Goal: Task Accomplishment & Management: Manage account settings

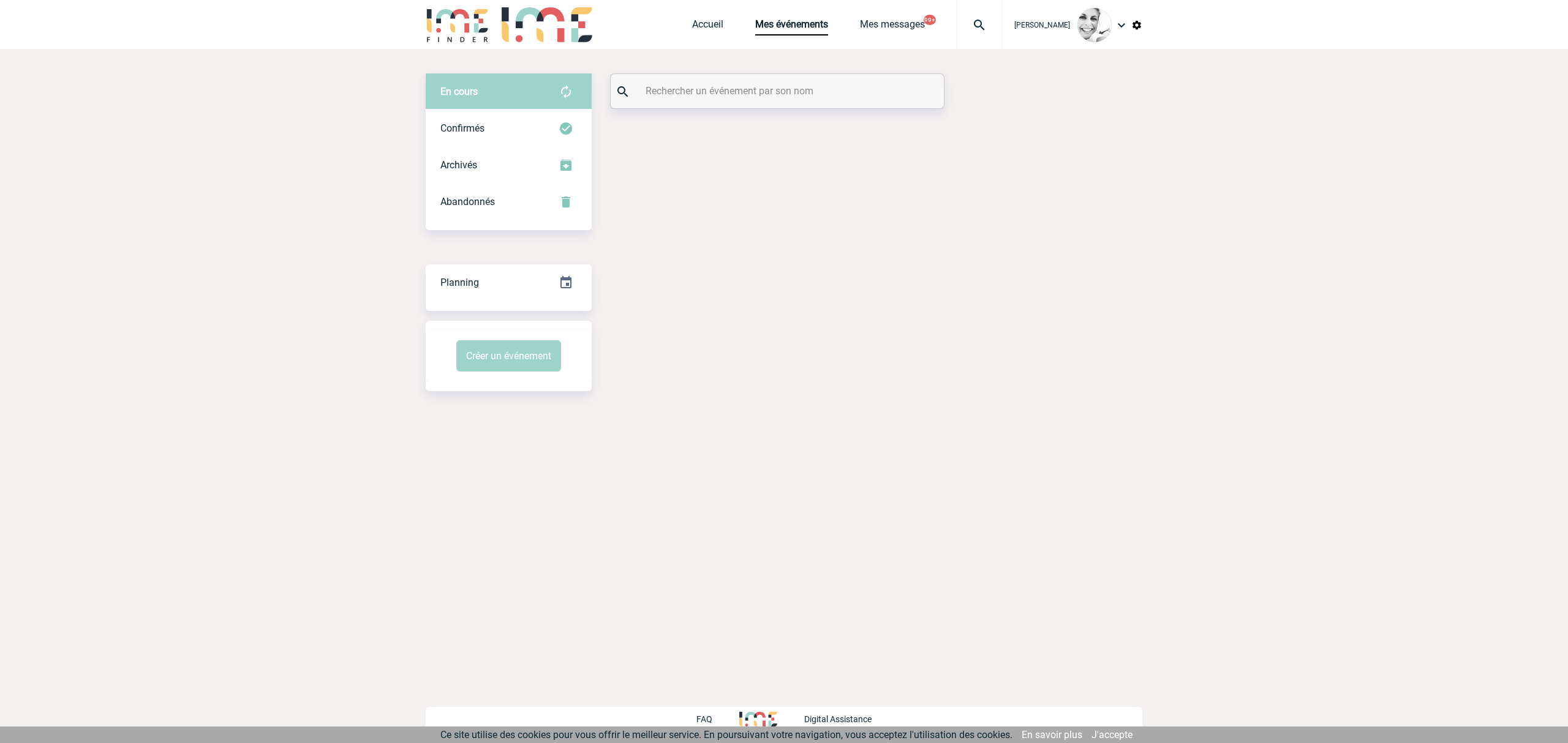
click at [684, 89] on input "text" at bounding box center [779, 91] width 273 height 17
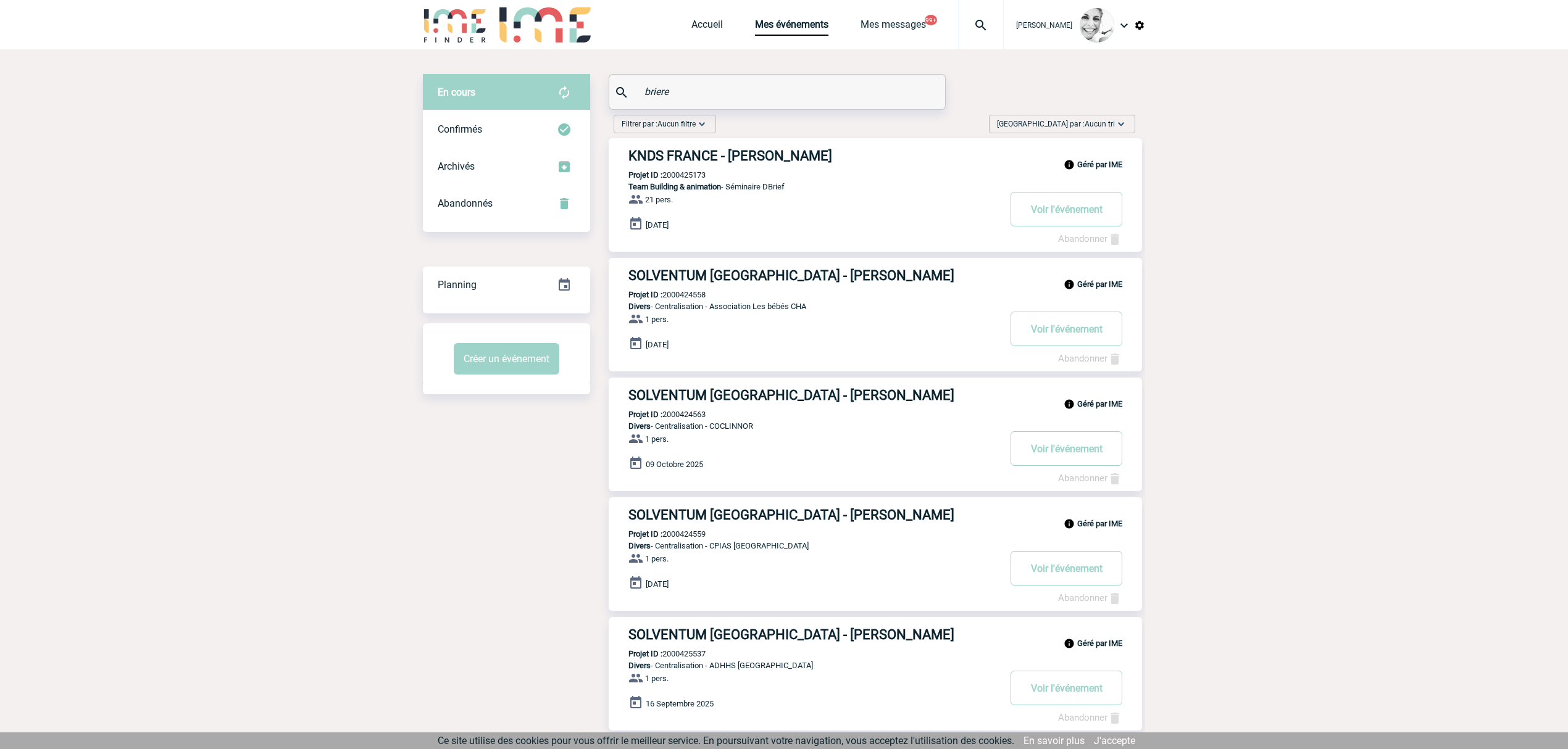
type input "briere"
click at [687, 300] on div "Géré par IME SOLVENTUM FRANCE - Dora BRIERE Projet ID : 2000424558 Divers - Cen…" at bounding box center [875, 315] width 533 height 113
click at [687, 299] on div "Géré par IME SOLVENTUM FRANCE - Dora BRIERE Projet ID : 2000424558 Divers - Cen…" at bounding box center [875, 315] width 533 height 113
click at [692, 291] on p "Projet ID : 2000424563" at bounding box center [657, 295] width 97 height 9
click at [699, 172] on p "Projet ID : 2000424558" at bounding box center [657, 175] width 97 height 9
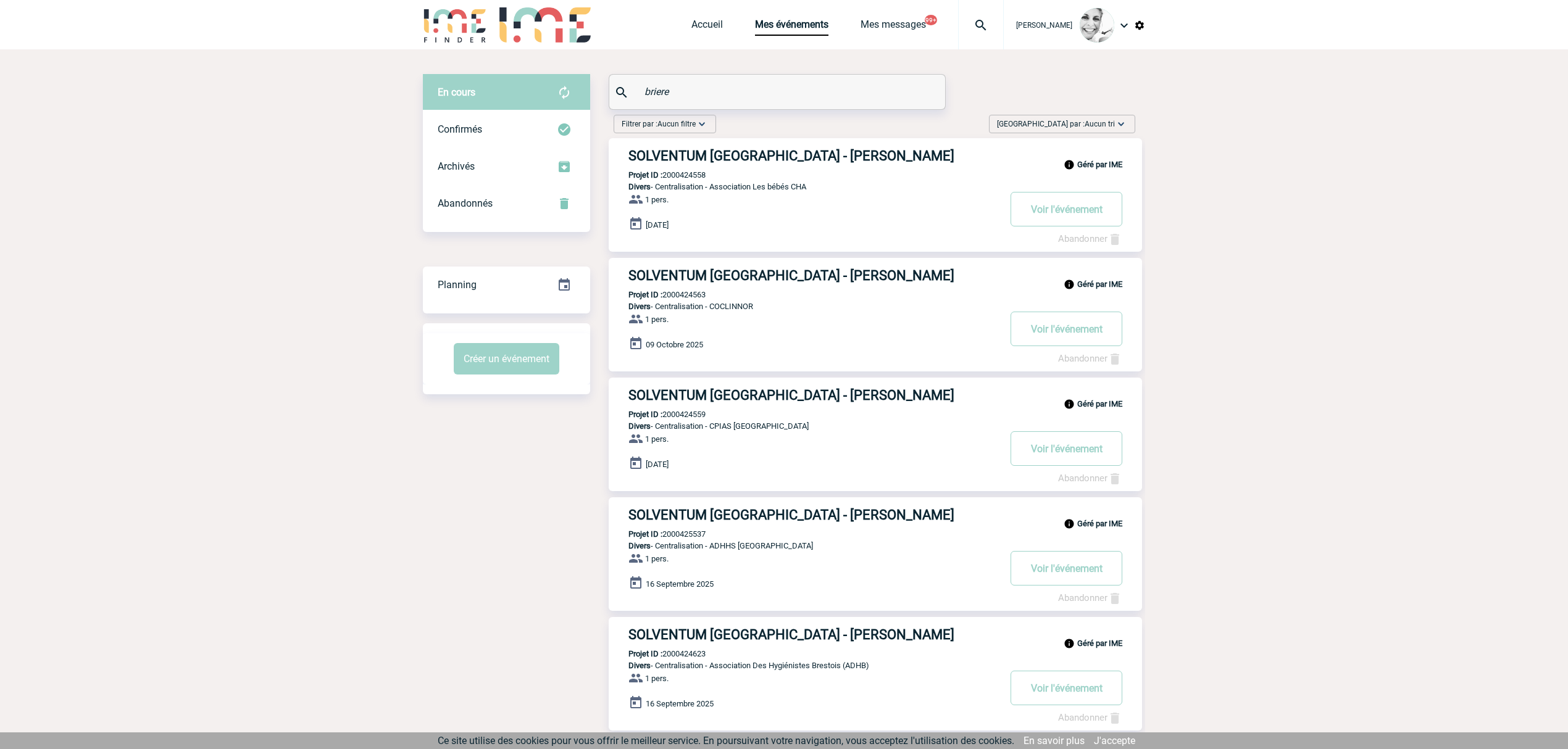
drag, startPoint x: 699, startPoint y: 172, endPoint x: 738, endPoint y: 227, distance: 67.4
click at [698, 172] on p "Projet ID : 2000424558" at bounding box center [657, 175] width 97 height 9
copy p "2000424558"
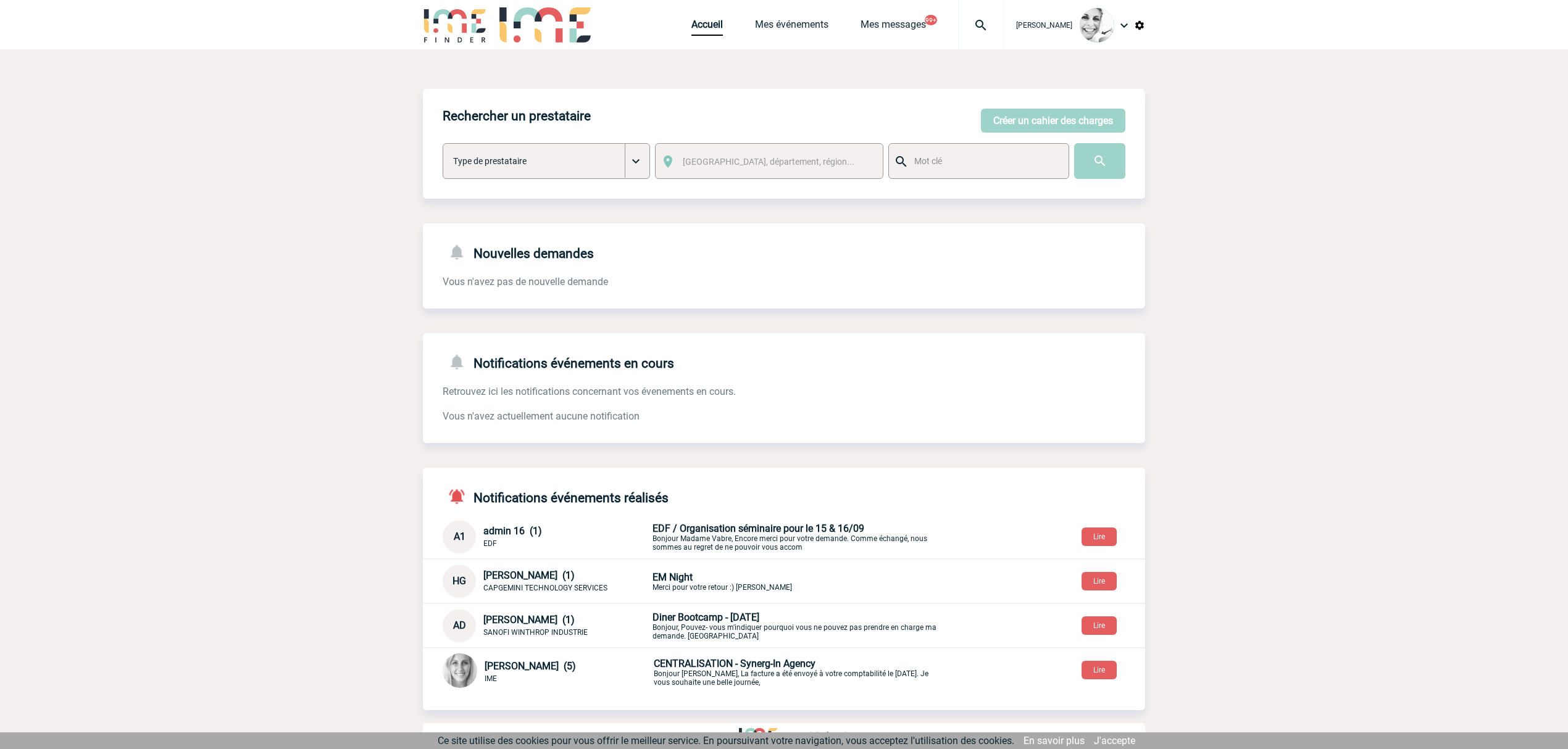
click at [980, 23] on img at bounding box center [980, 25] width 44 height 15
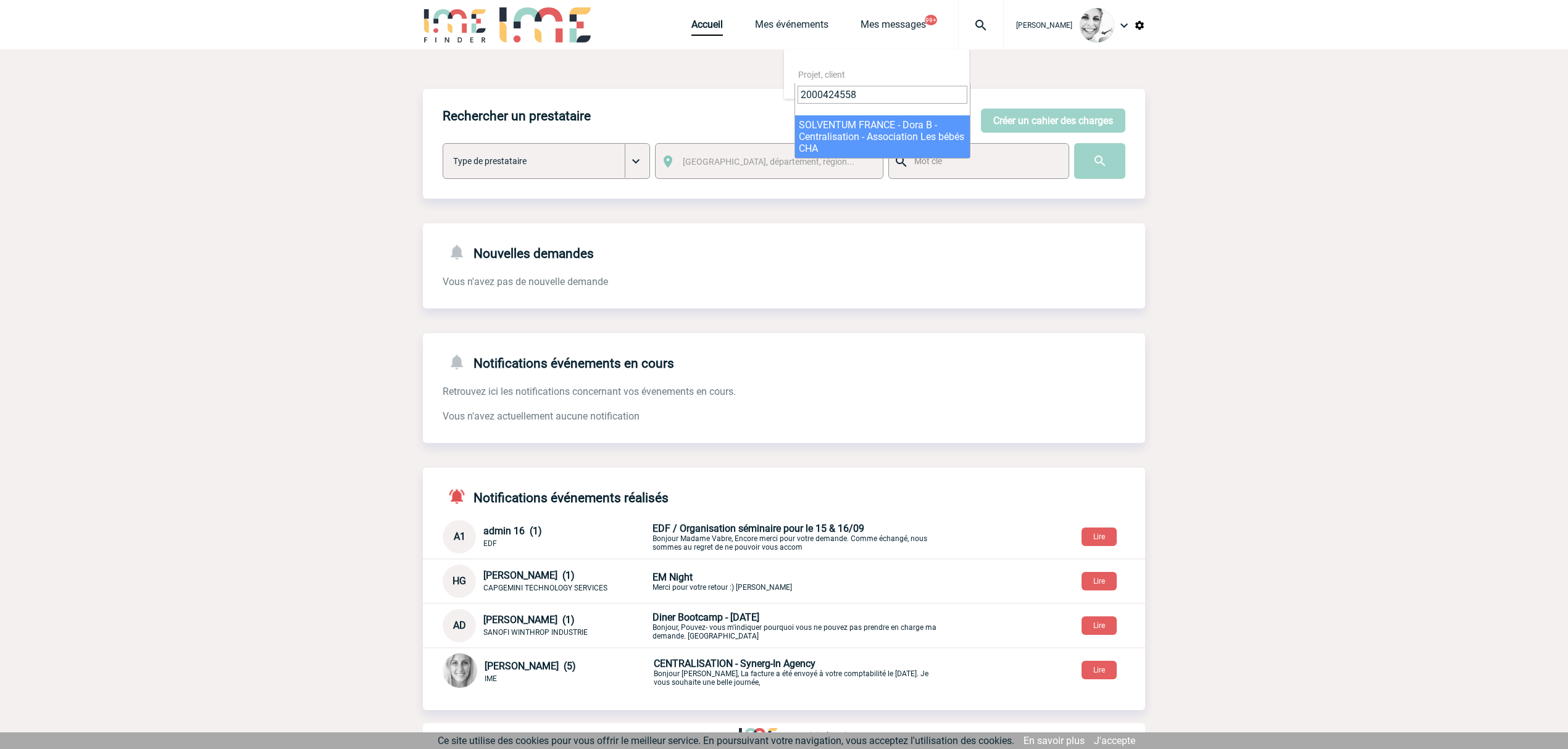
type input "2000424558"
select select "24059"
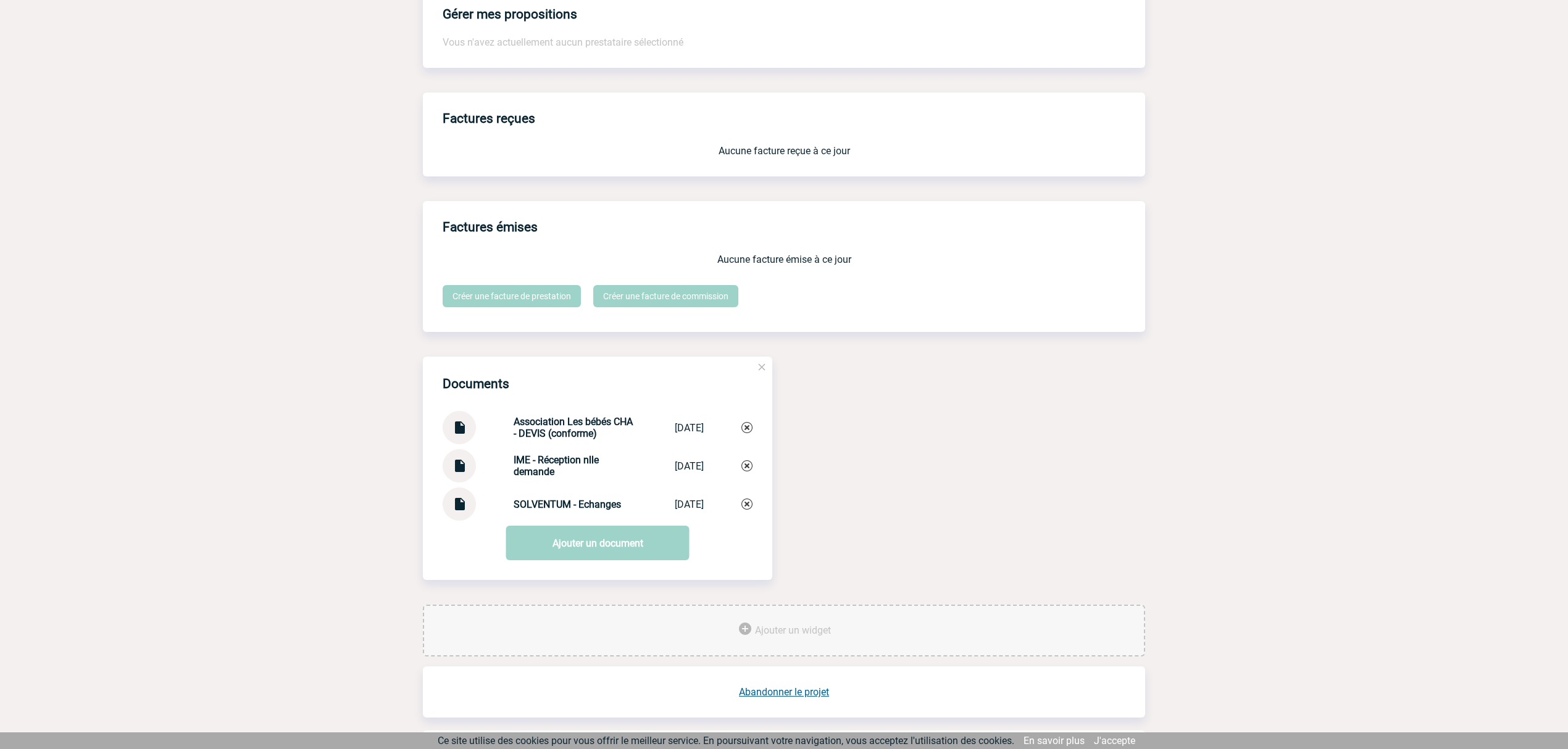
scroll to position [963, 0]
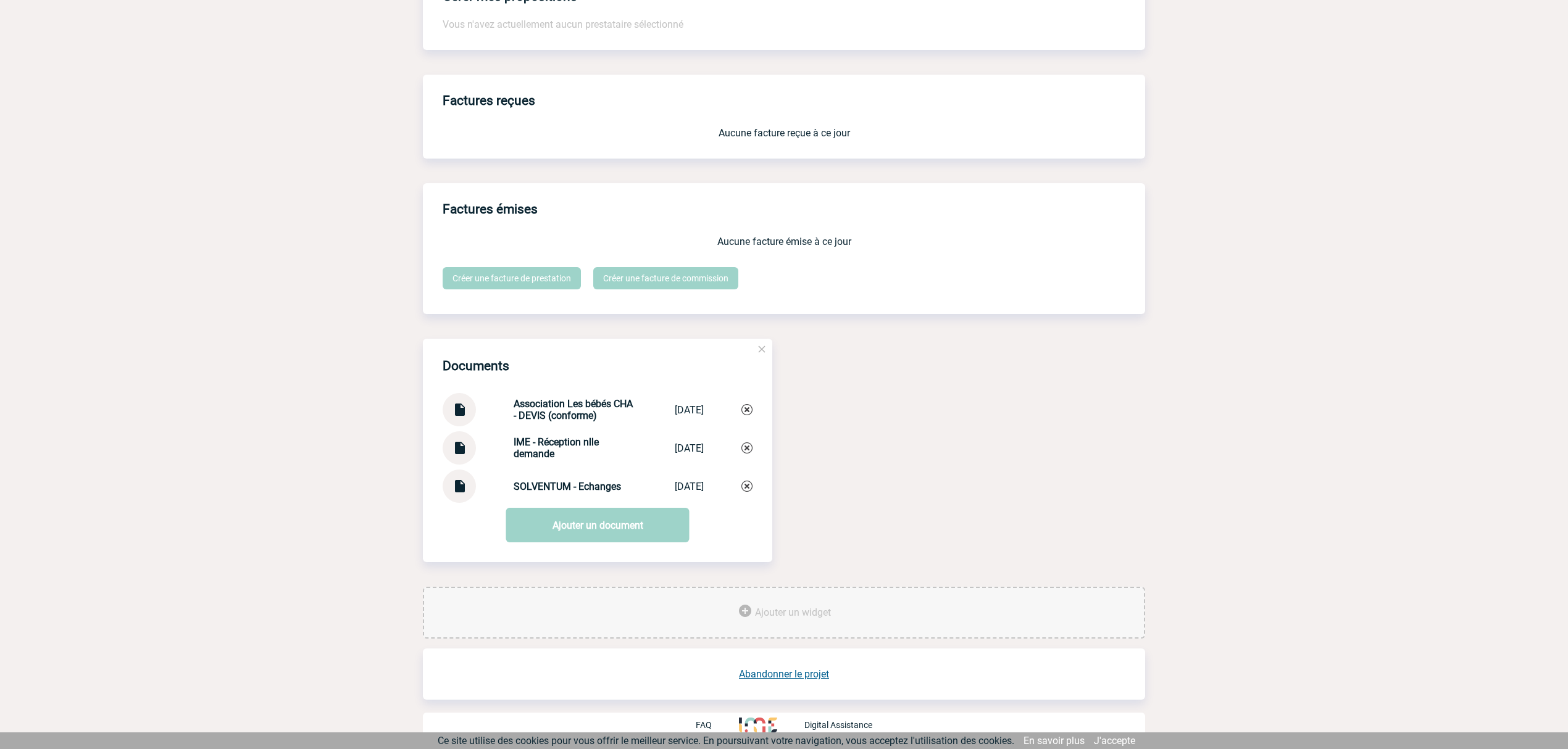
click at [454, 489] on img at bounding box center [458, 482] width 16 height 24
drag, startPoint x: 601, startPoint y: 420, endPoint x: 493, endPoint y: 413, distance: 108.2
click at [492, 412] on div "Association Les bébés CHA - DEVIS (conforme) Association Les... 23/06/2025" at bounding box center [598, 410] width 310 height 33
copy strong "Association Les bébés CHA - DEVIS (conforme)"
click at [587, 525] on link "Ajouter un document" at bounding box center [598, 525] width 184 height 34
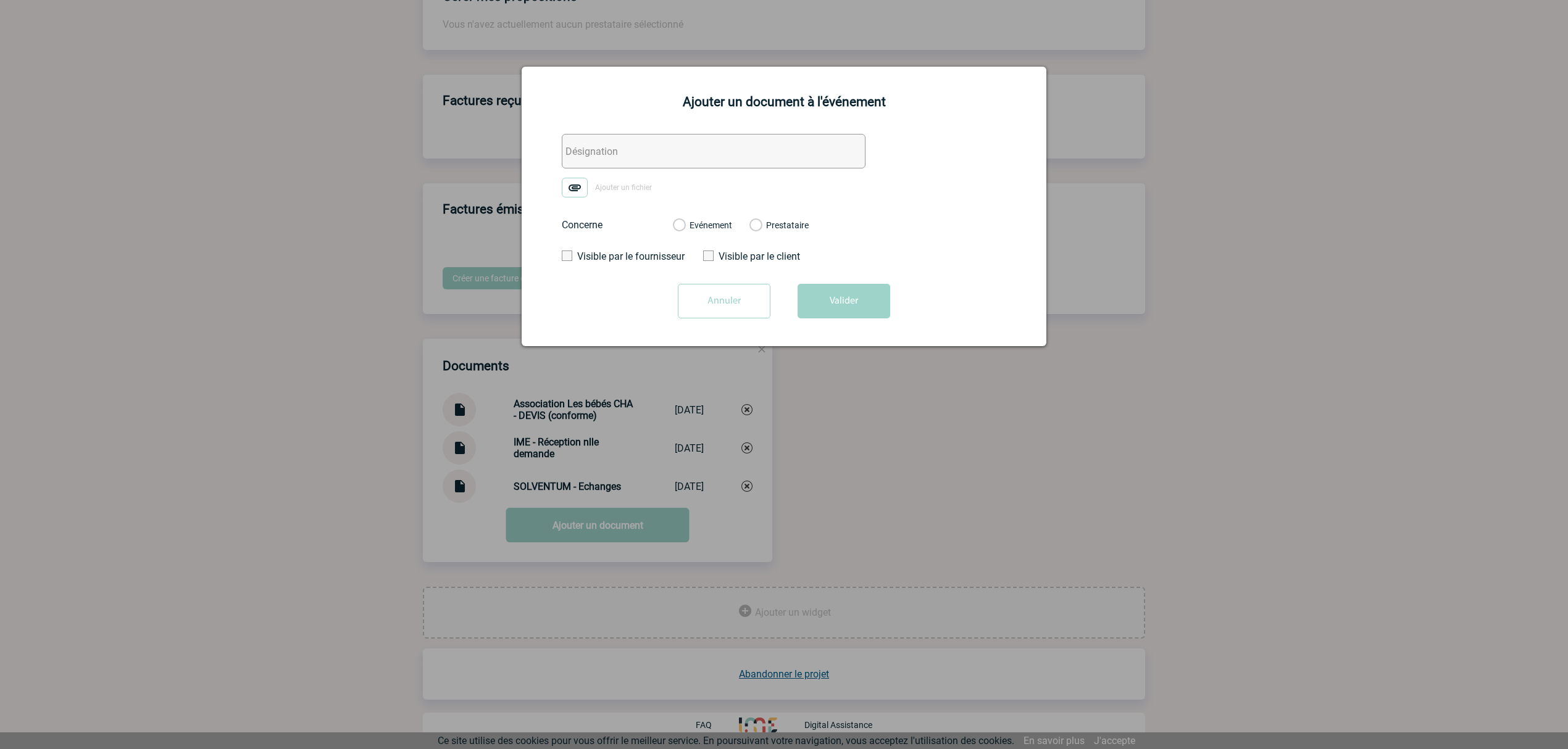
click at [608, 154] on input "text" at bounding box center [713, 150] width 303 height 34
paste input "Association Les bébés CHA - DEVIS (conforme)"
click at [710, 154] on input "Association Les bébés CHA - DEVIS (conforme)" at bounding box center [713, 150] width 303 height 34
drag, startPoint x: 710, startPoint y: 154, endPoint x: 734, endPoint y: 165, distance: 26.4
click at [721, 154] on input "Association Les bébés CHA - DEVIS (conforme)" at bounding box center [713, 150] width 303 height 34
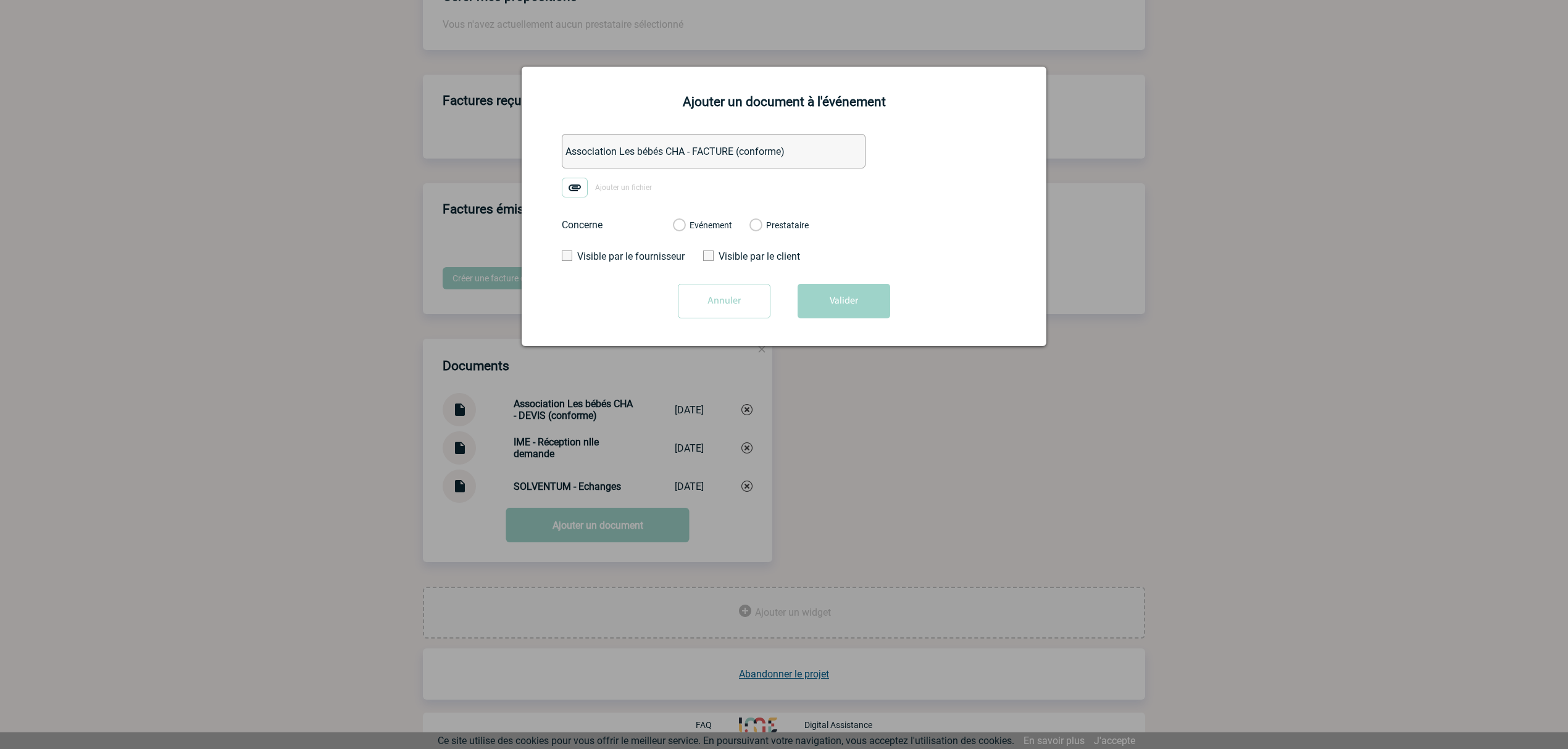
type input "Association Les bébés CHA - FACTURE (conforme)"
click at [580, 182] on img at bounding box center [575, 187] width 26 height 19
click at [0, 0] on input "Ajouter un fichier" at bounding box center [0, 0] width 0 height 0
click at [684, 225] on label "Evénement" at bounding box center [678, 226] width 12 height 11
click at [0, 0] on input "Evénement" at bounding box center [0, 0] width 0 height 0
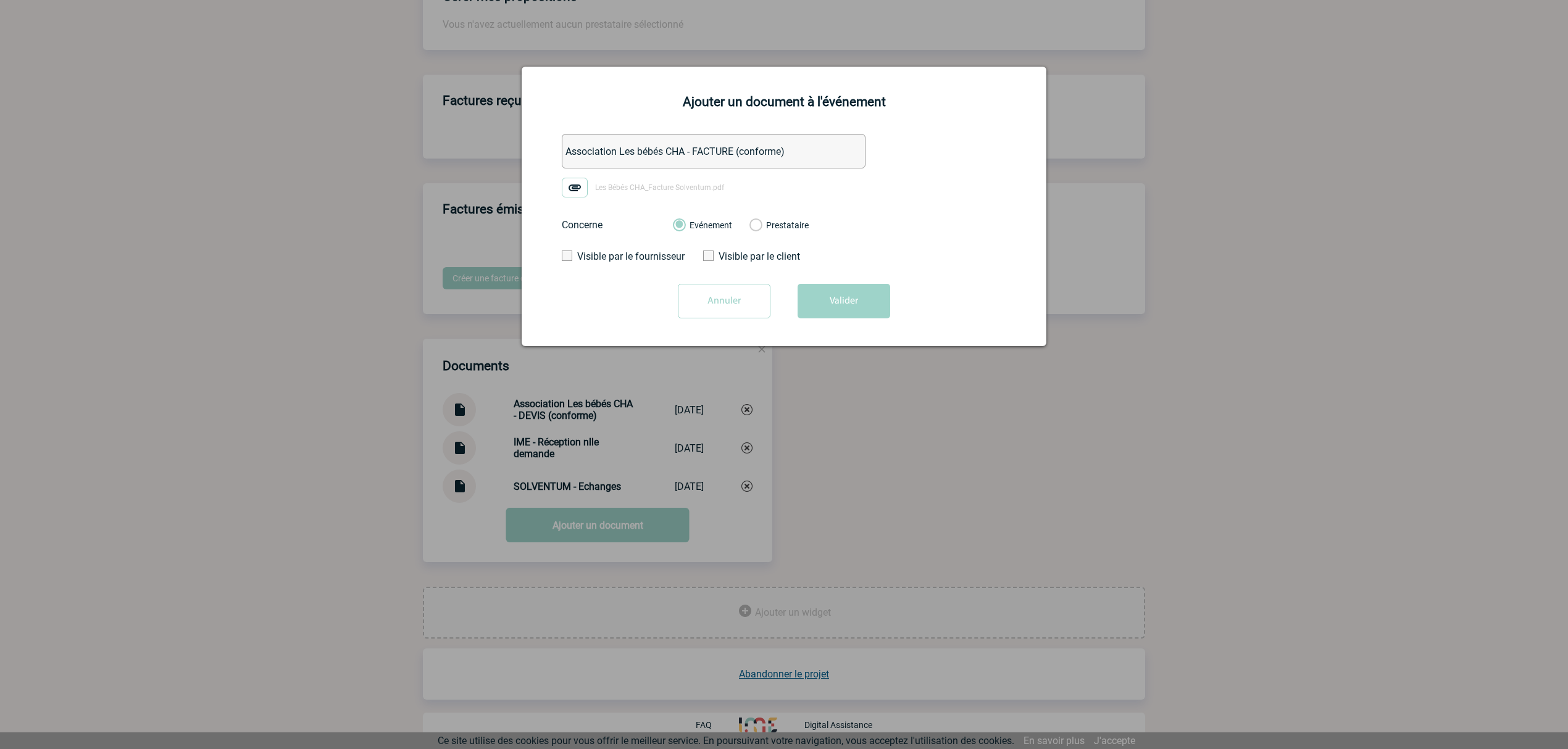
click at [827, 294] on button "Valider" at bounding box center [844, 301] width 92 height 34
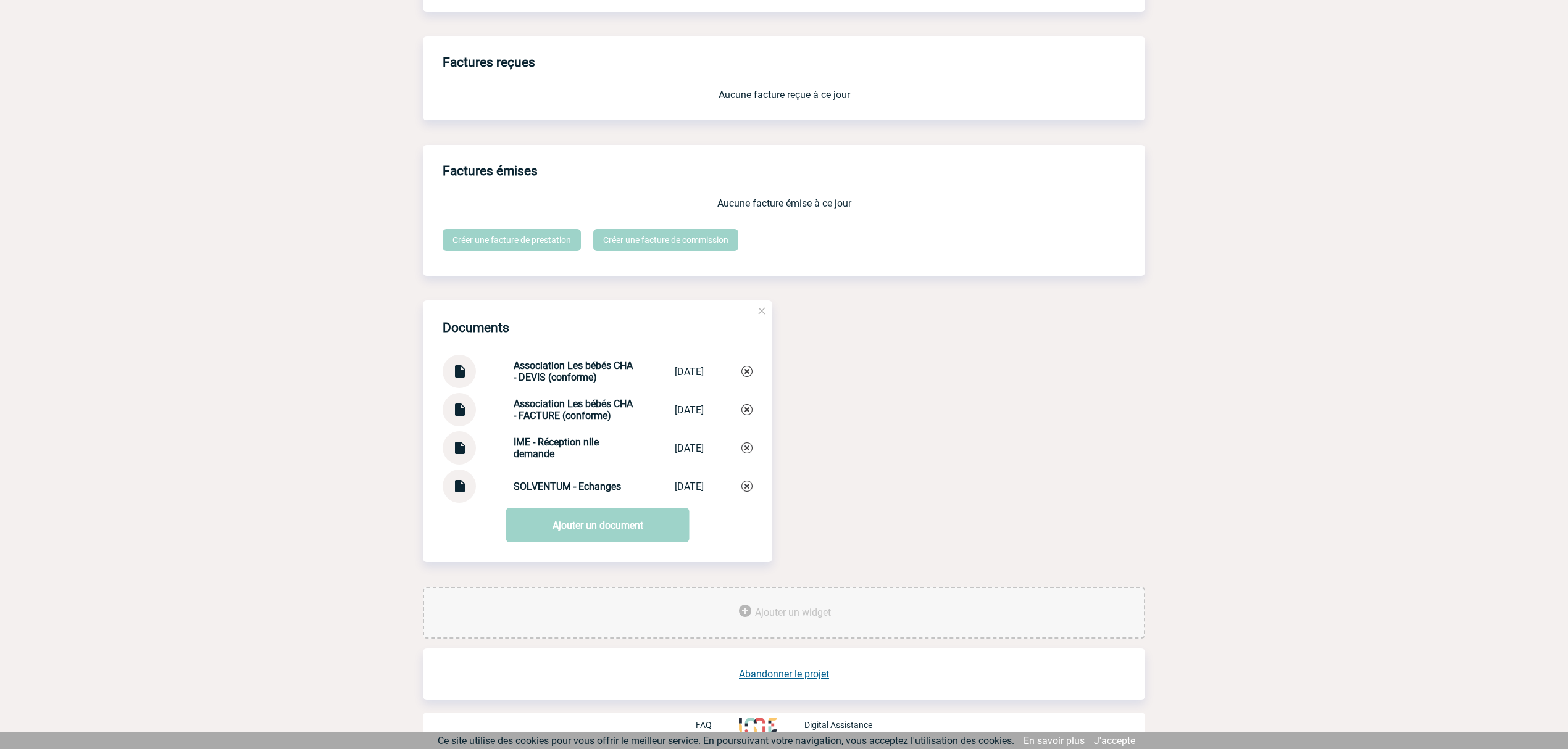
scroll to position [1001, 0]
click at [456, 446] on img at bounding box center [458, 444] width 16 height 24
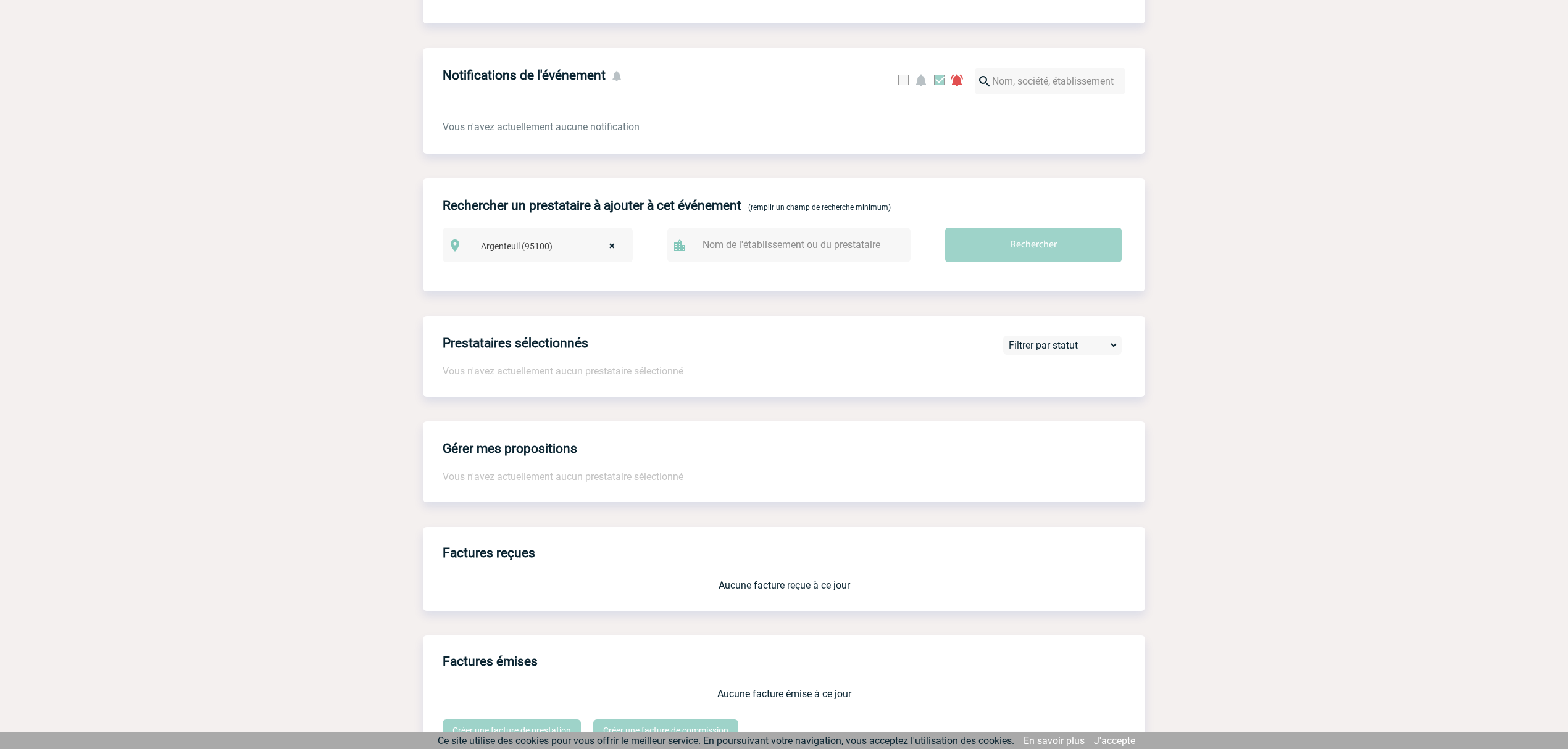
scroll to position [456, 0]
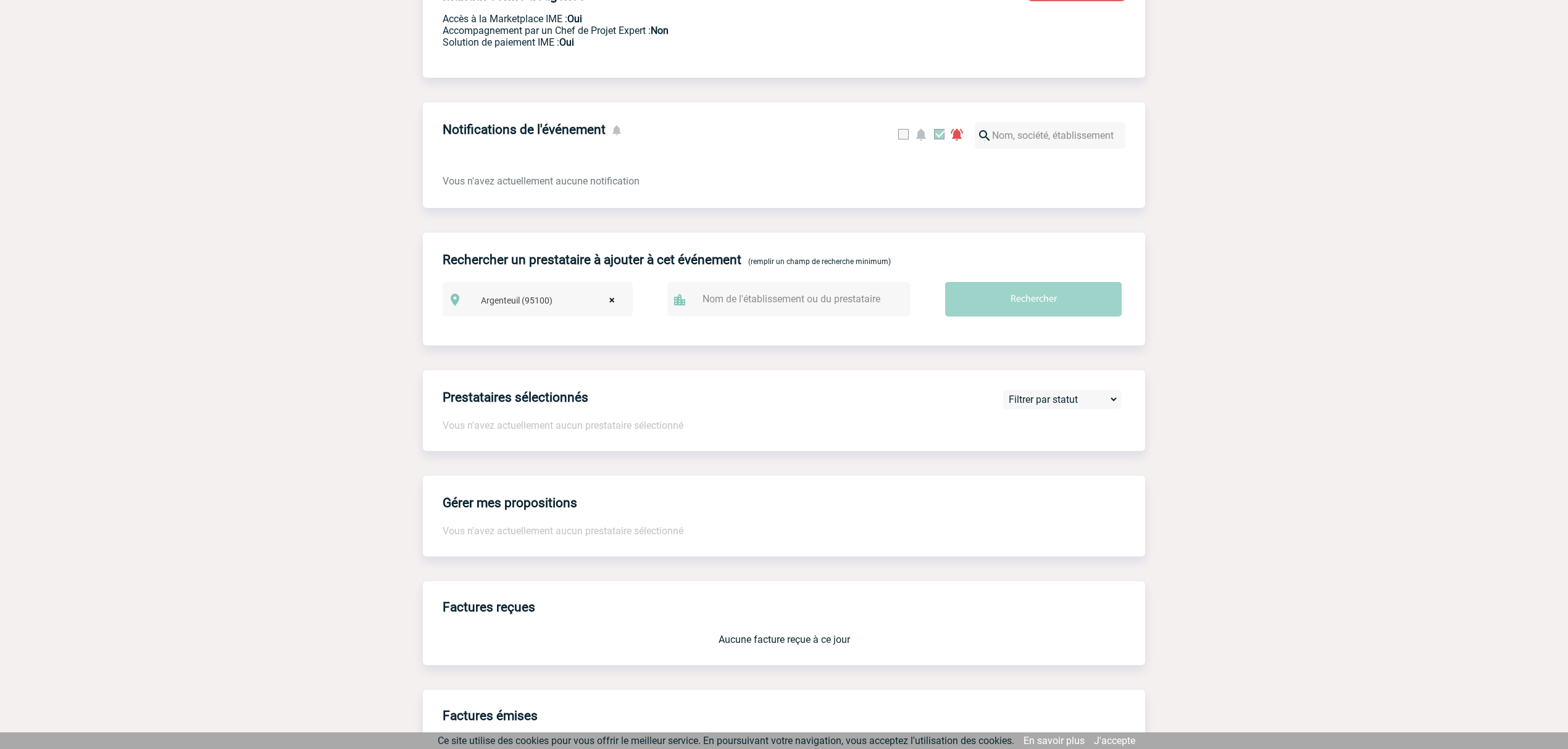
drag, startPoint x: 749, startPoint y: 309, endPoint x: 727, endPoint y: 319, distance: 24.2
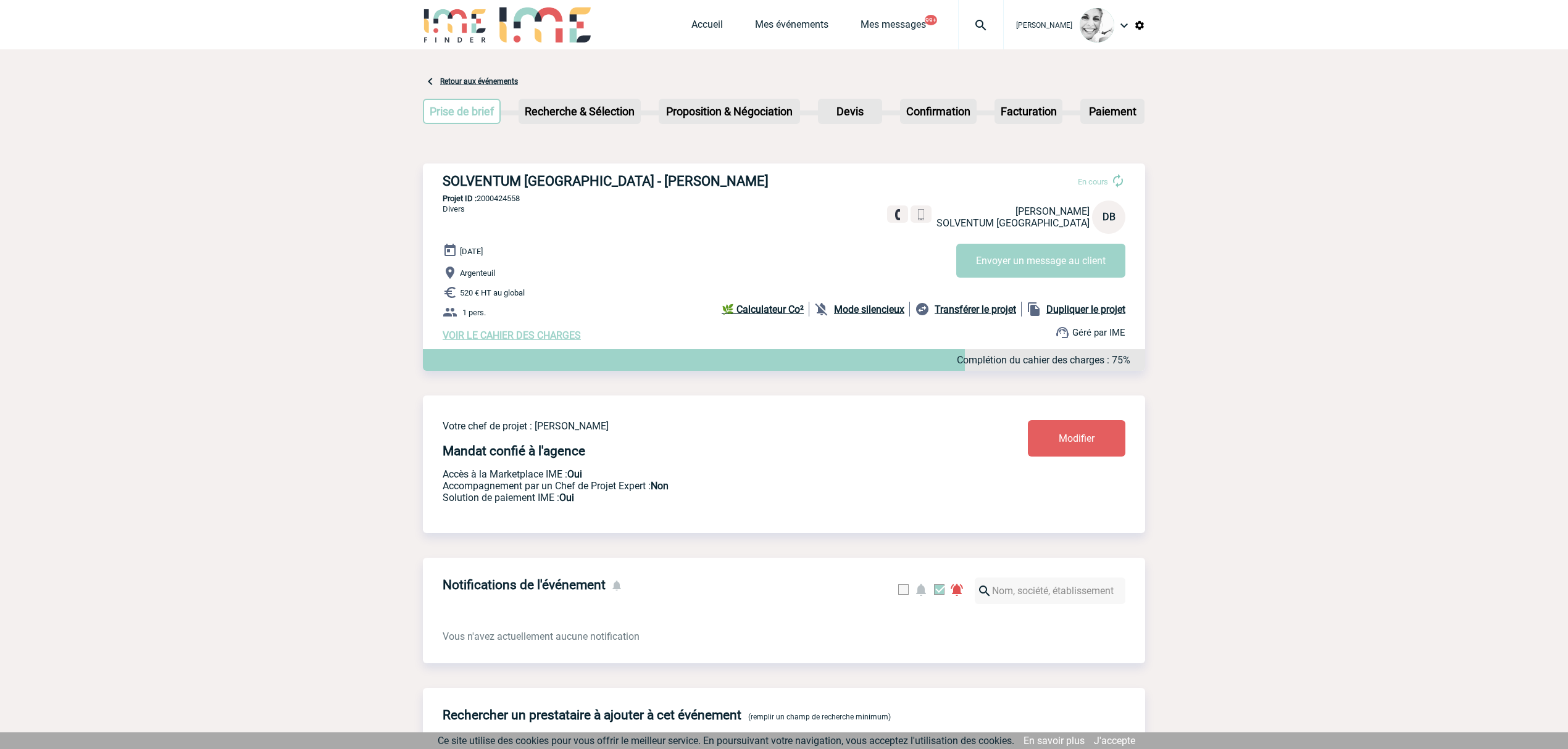
click at [519, 341] on span "VOIR LE CAHIER DES CHARGES" at bounding box center [512, 335] width 138 height 12
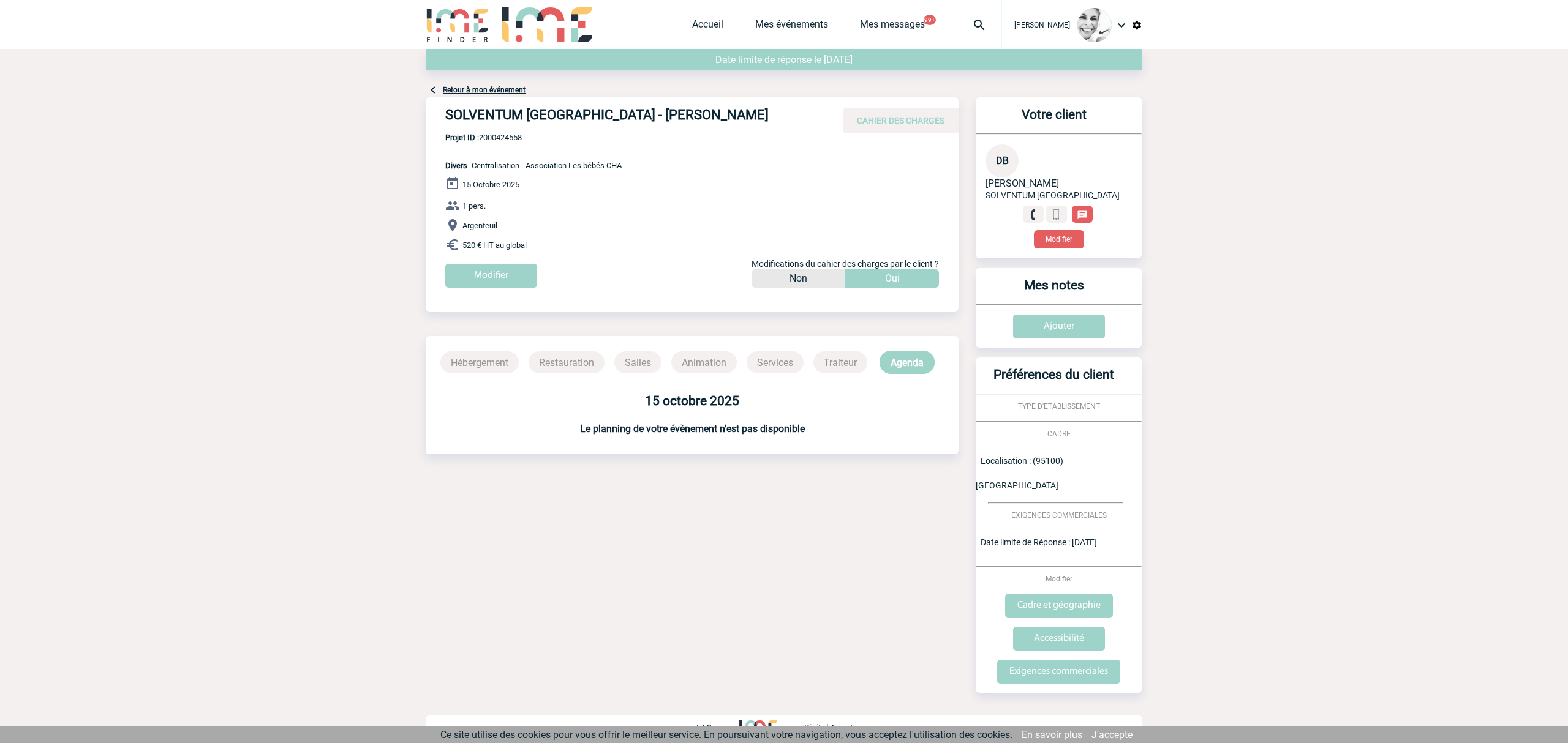
drag, startPoint x: 468, startPoint y: 279, endPoint x: 575, endPoint y: 307, distance: 110.6
click at [468, 279] on input "Modifier" at bounding box center [491, 275] width 92 height 24
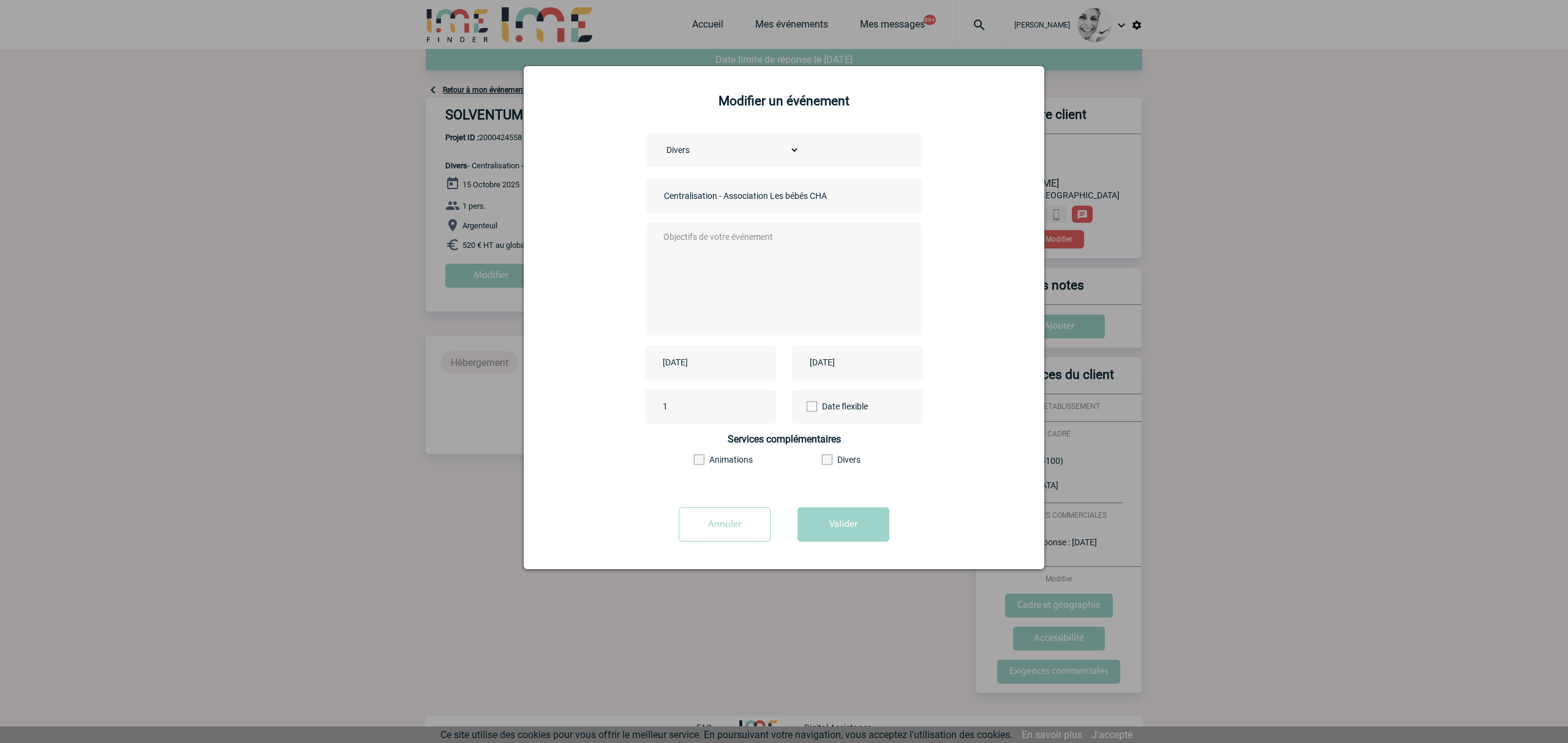
click at [685, 361] on div "2025-10-15" at bounding box center [710, 361] width 131 height 34
drag, startPoint x: 689, startPoint y: 367, endPoint x: 729, endPoint y: 376, distance: 41.0
click at [689, 368] on input "2025-10-15" at bounding box center [702, 361] width 84 height 16
click at [669, 386] on span "Précédent" at bounding box center [672, 384] width 10 height 10
click at [716, 480] on link "17" at bounding box center [721, 479] width 23 height 22
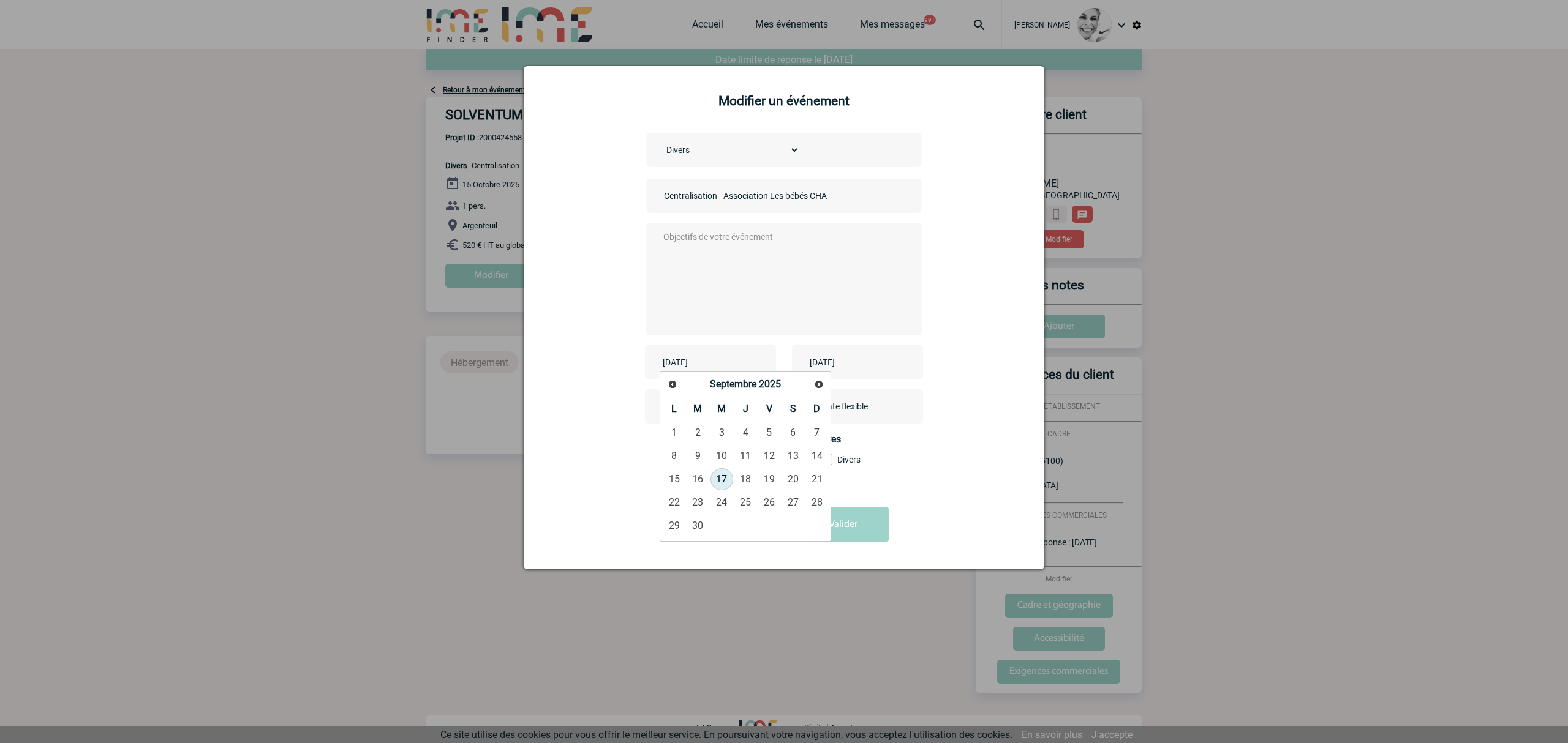
type input "2025-09-17"
click at [861, 371] on div "2025-10-15" at bounding box center [857, 361] width 131 height 34
click at [860, 370] on input "2025-10-15" at bounding box center [849, 361] width 84 height 16
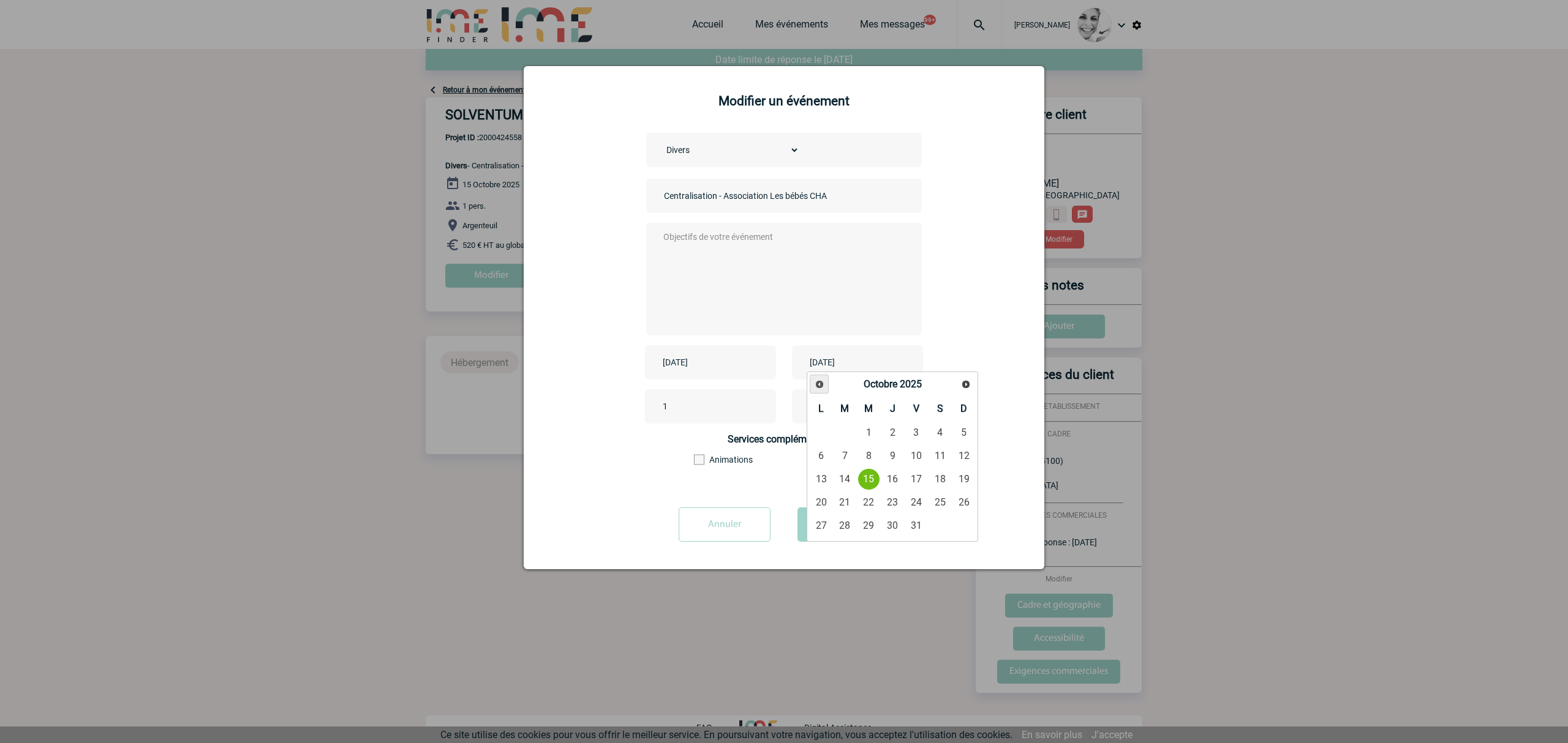
click at [822, 391] on link "Précédent" at bounding box center [819, 384] width 19 height 19
drag, startPoint x: 870, startPoint y: 479, endPoint x: 789, endPoint y: 368, distance: 137.4
click at [869, 478] on link "17" at bounding box center [869, 479] width 23 height 22
type input "2025-09-17"
drag, startPoint x: 611, startPoint y: 209, endPoint x: 645, endPoint y: 224, distance: 37.2
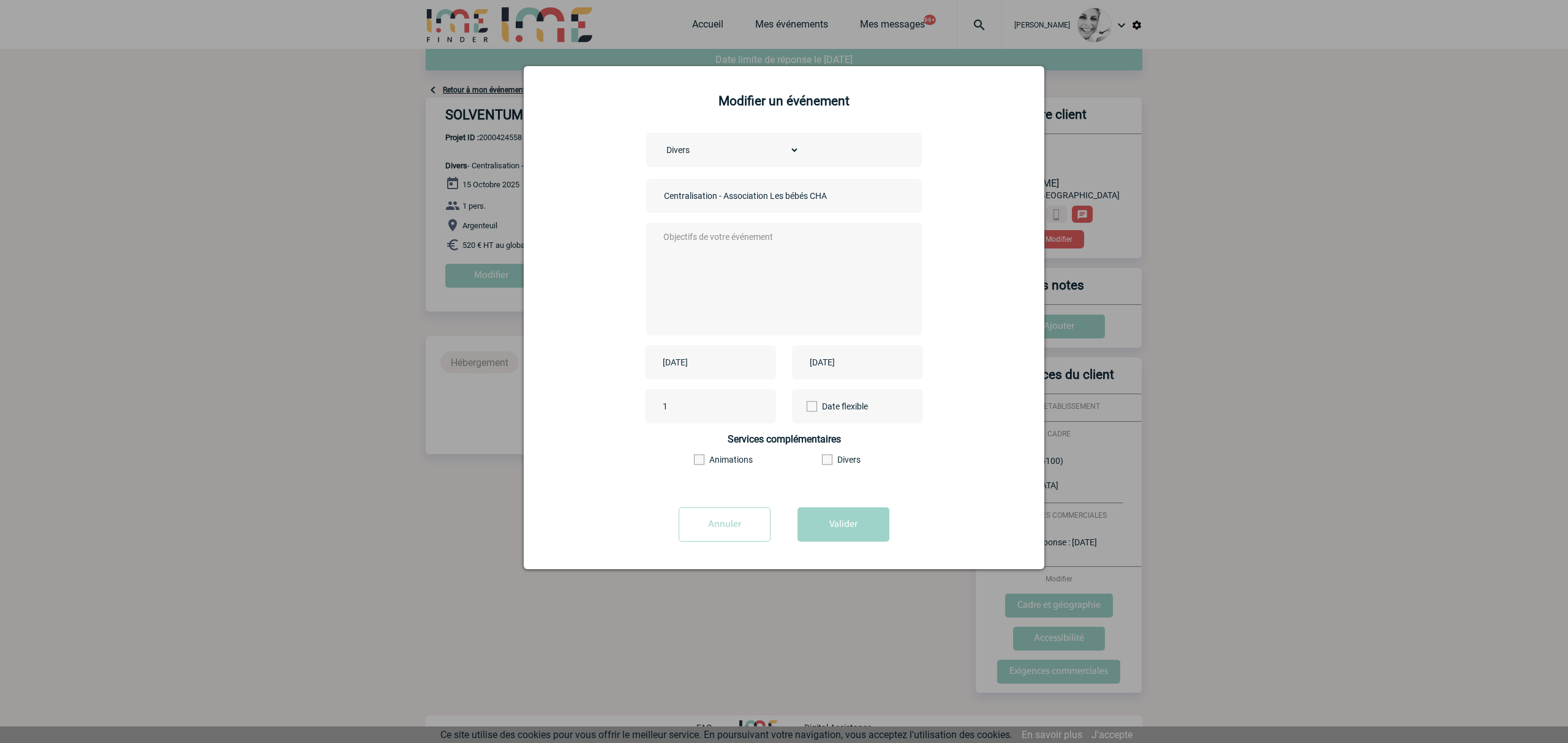
click at [611, 209] on div "Choisissez un type d'évènement Séminaire avec nuitée Séminaire sans nuitée Repa…" at bounding box center [784, 314] width 490 height 362
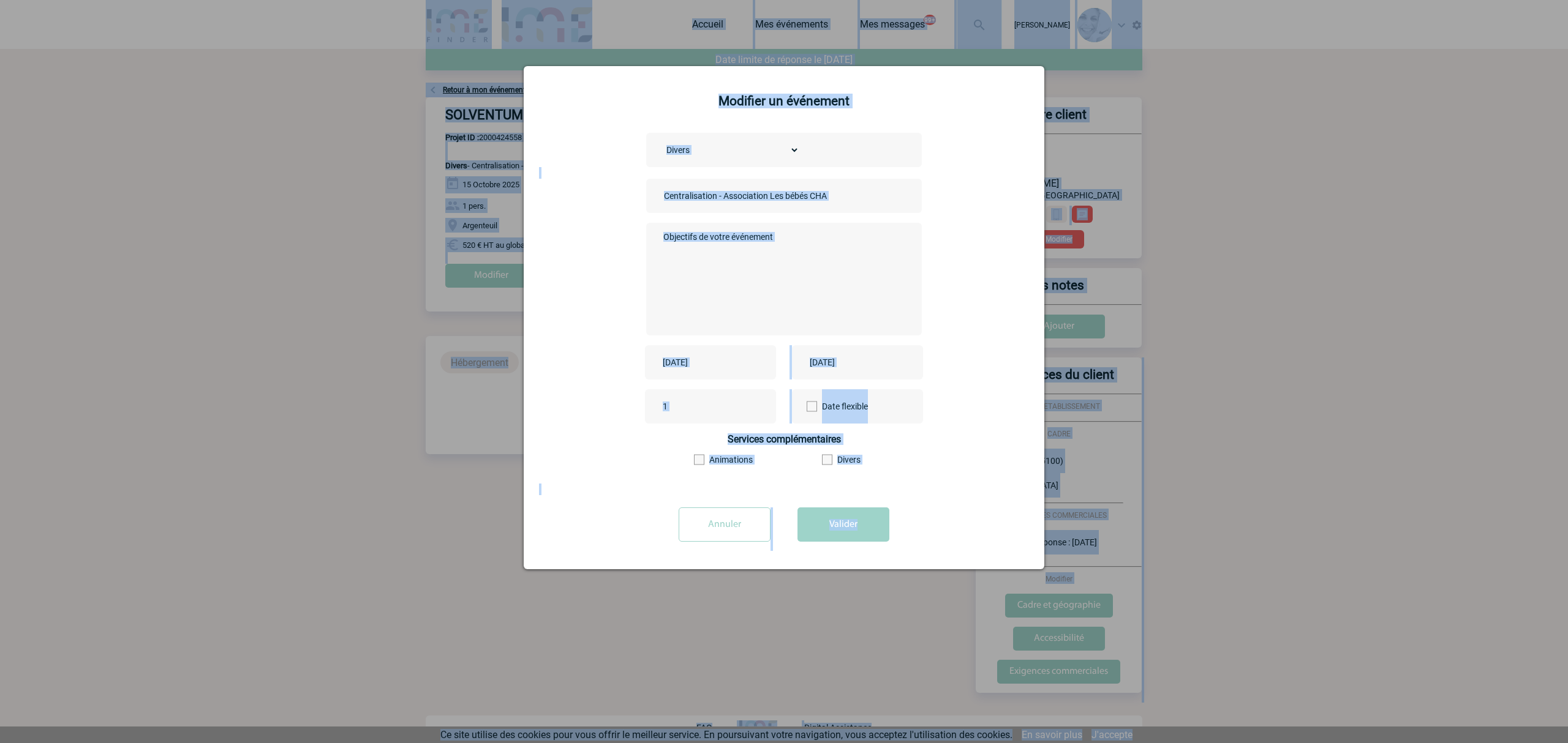
copy body "Laurine GEBSKI Accueil Mes événements Mes messages 99+ Projet, client Projet, c…"
click at [763, 243] on textarea at bounding box center [781, 277] width 242 height 98
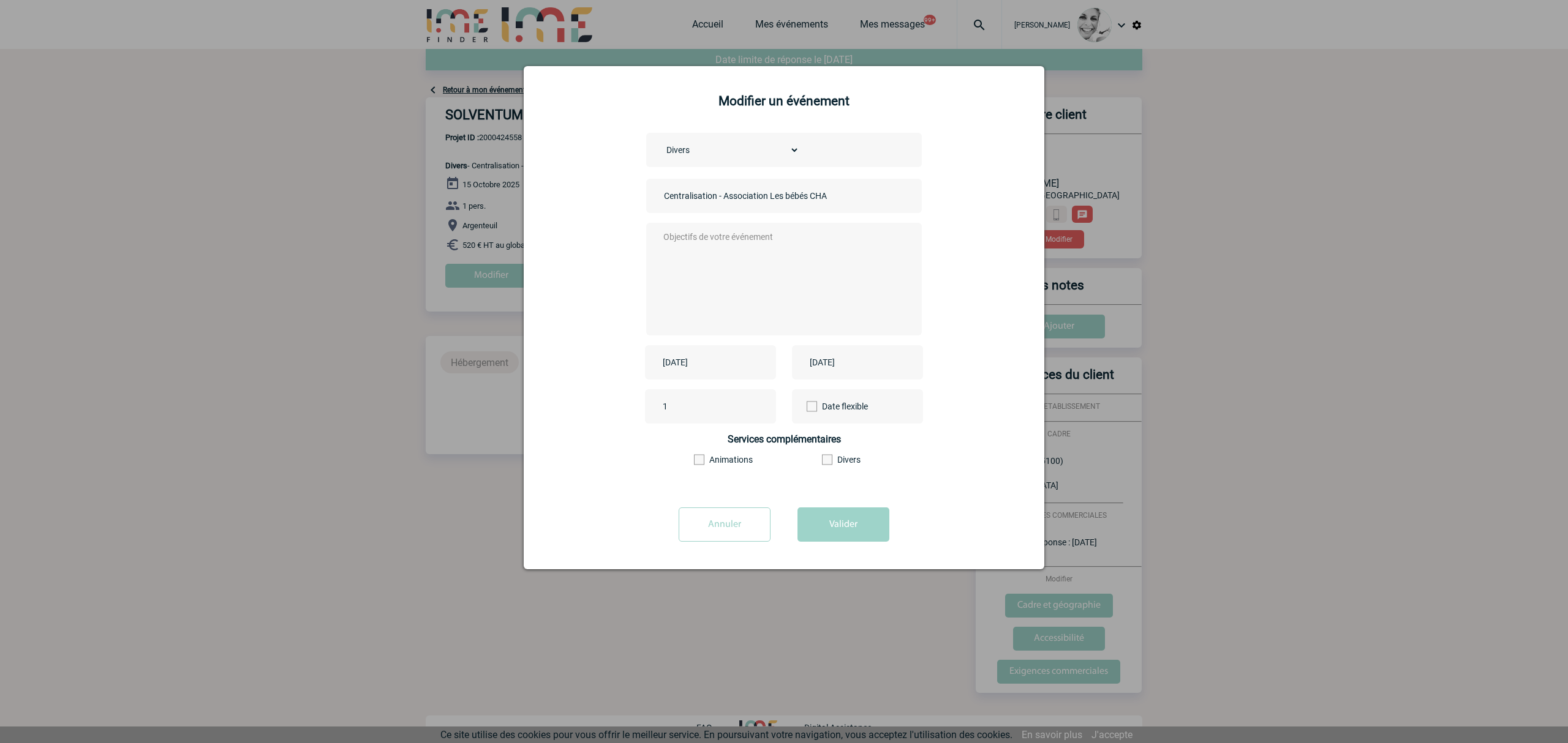
paste textarea "IME-Finder Laurine GEBSKI Accueil Mes événements Mes messages 99+ Date limite d…"
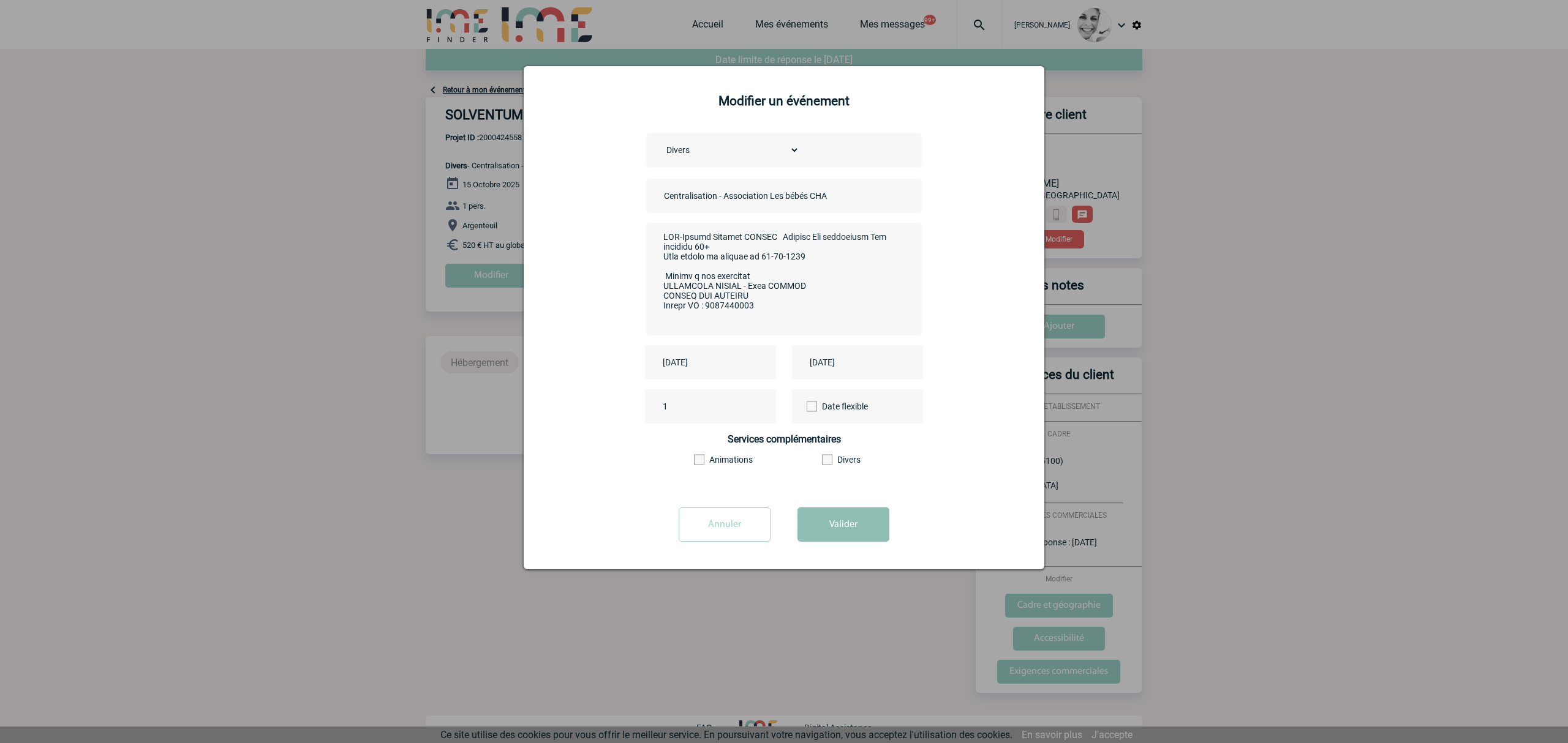
scroll to position [584, 0]
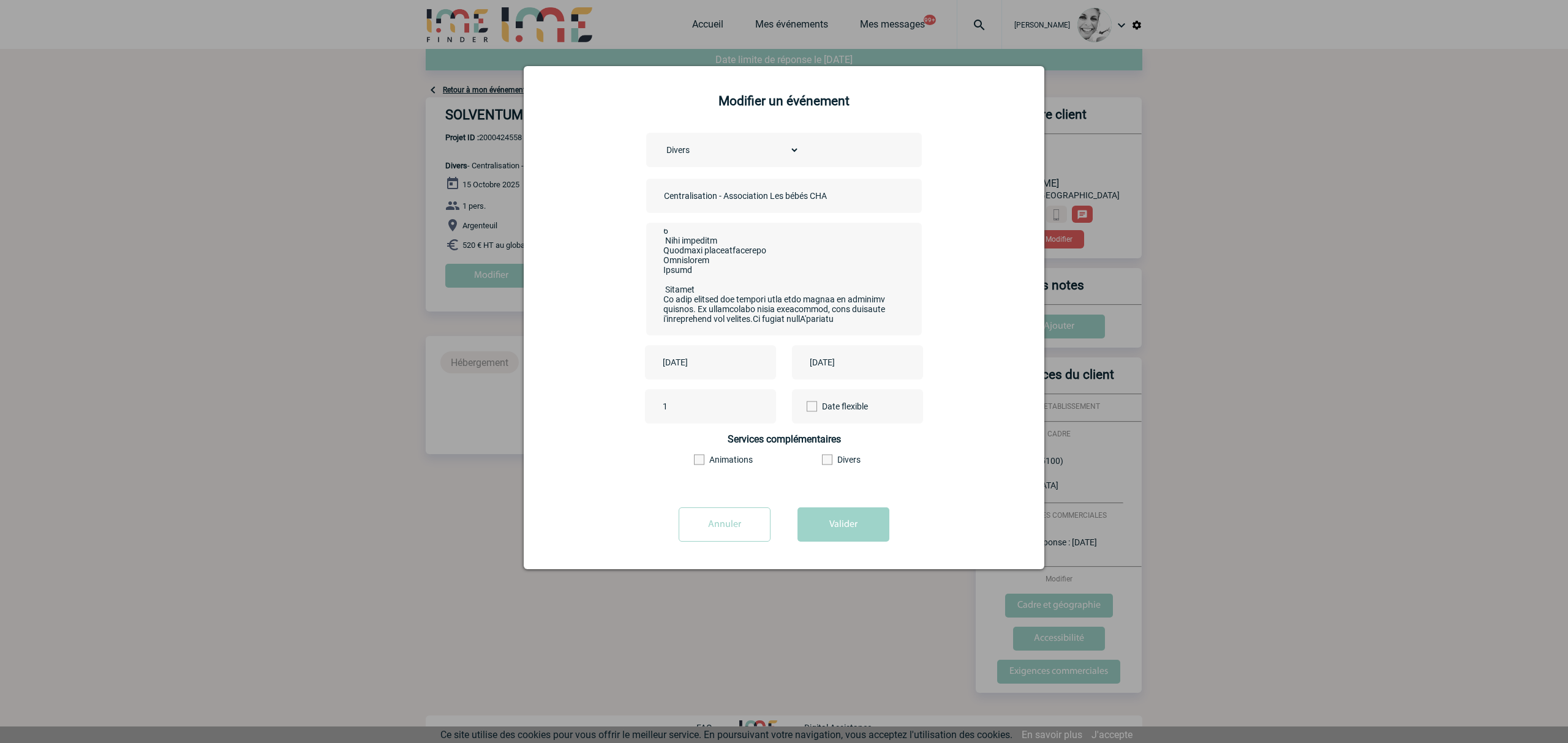
click at [727, 192] on input "Centralisation - Association Les bébés CHA" at bounding box center [746, 195] width 171 height 16
click at [732, 272] on textarea at bounding box center [781, 277] width 242 height 98
paste textarea "Centralisation - Association Les bébés CHA"
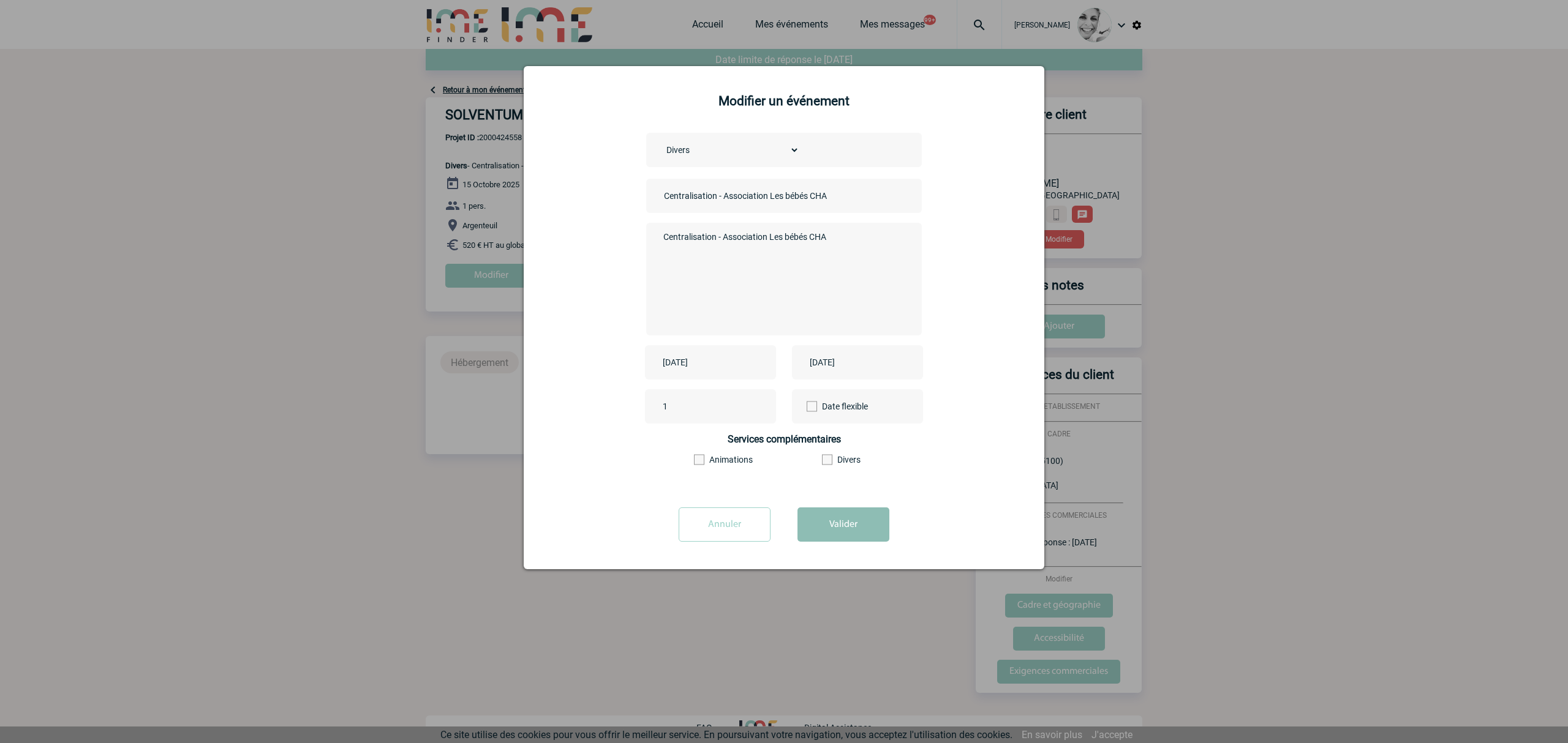
type textarea "Centralisation - Association Les bébés CHA"
click at [853, 524] on button "Valider" at bounding box center [843, 524] width 92 height 34
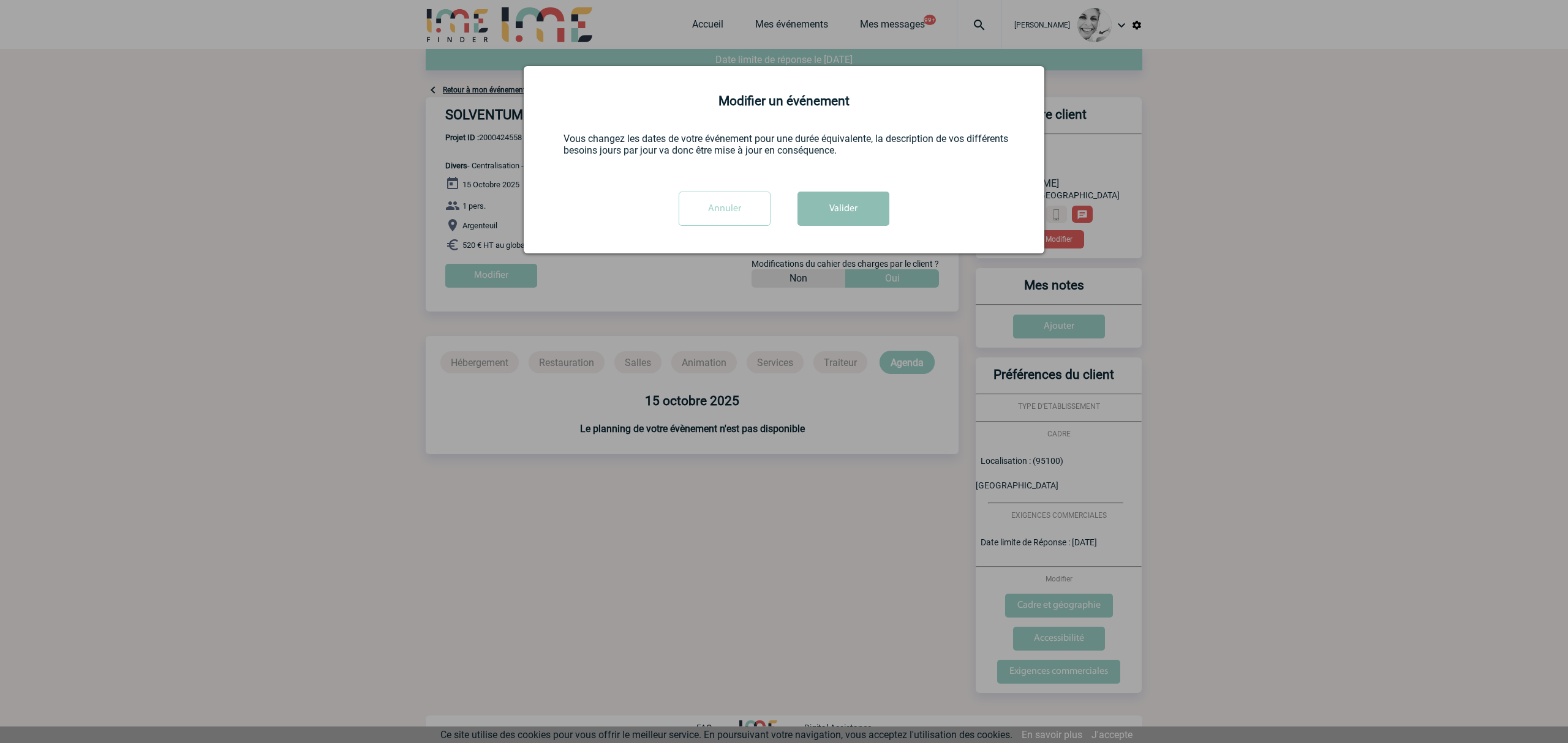
click at [854, 210] on button "Valider" at bounding box center [843, 208] width 92 height 34
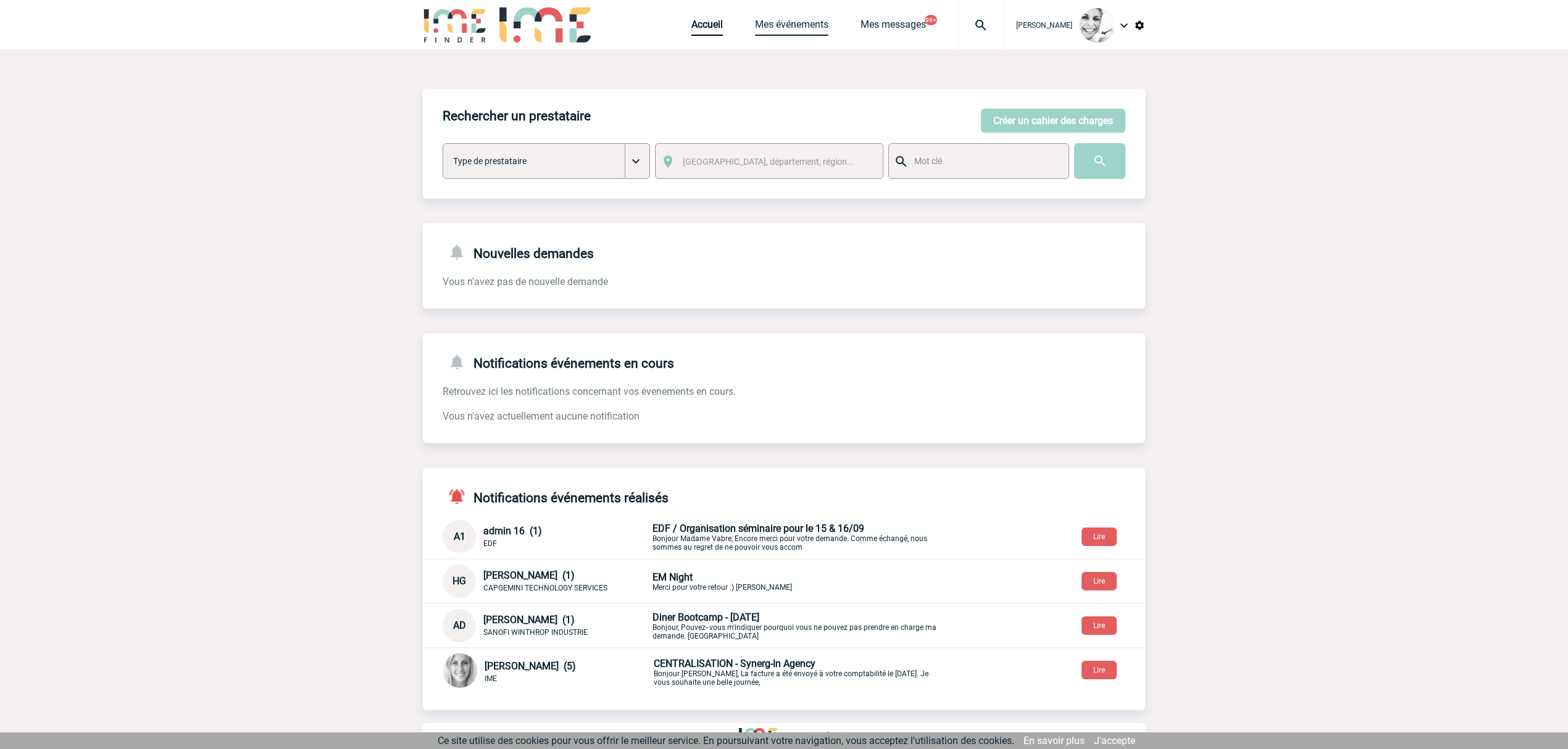
drag, startPoint x: 0, startPoint y: 0, endPoint x: 781, endPoint y: 63, distance: 783.5
click at [786, 20] on link "Mes événements" at bounding box center [791, 27] width 74 height 18
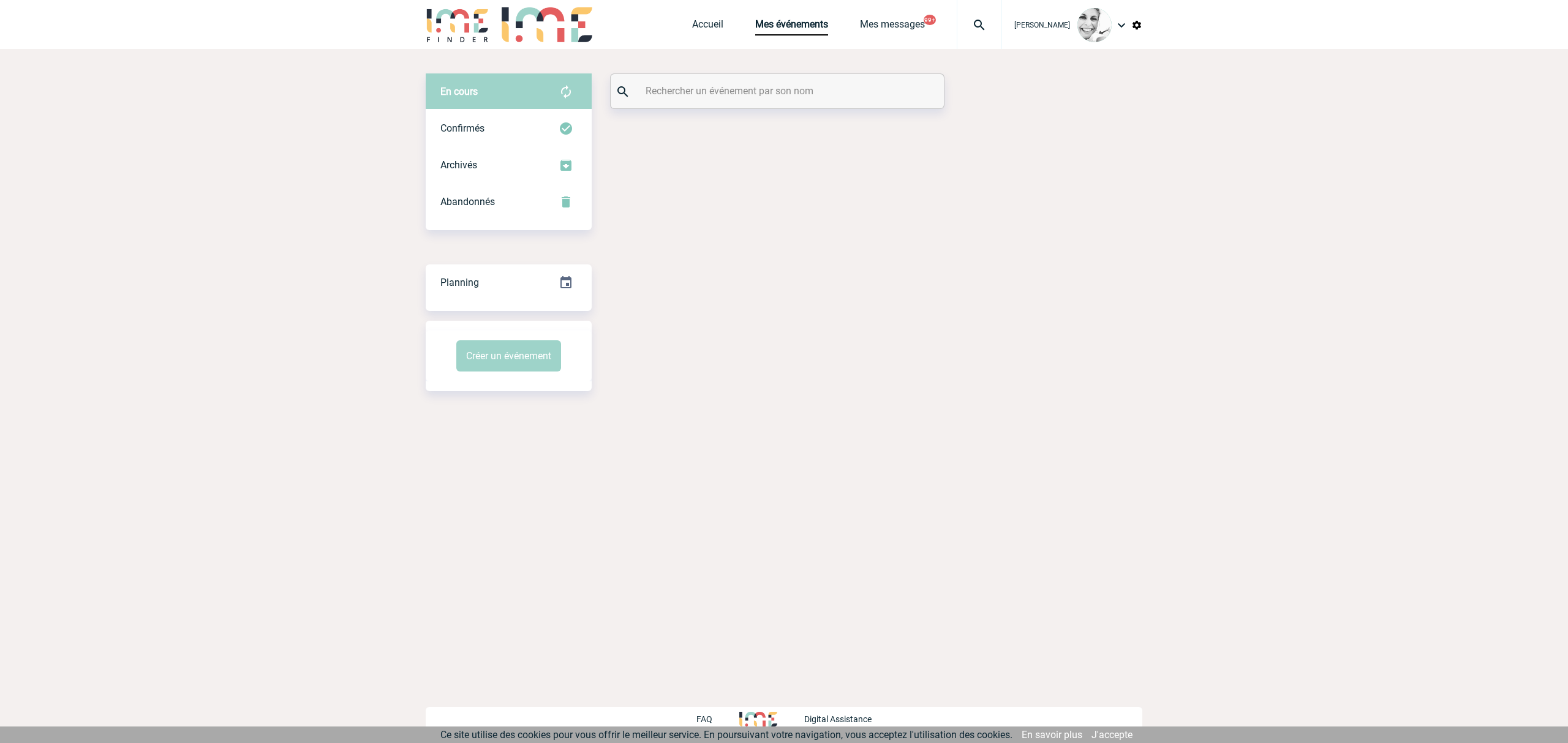
click at [711, 97] on input "text" at bounding box center [779, 91] width 273 height 17
click at [710, 97] on input "text" at bounding box center [779, 91] width 273 height 17
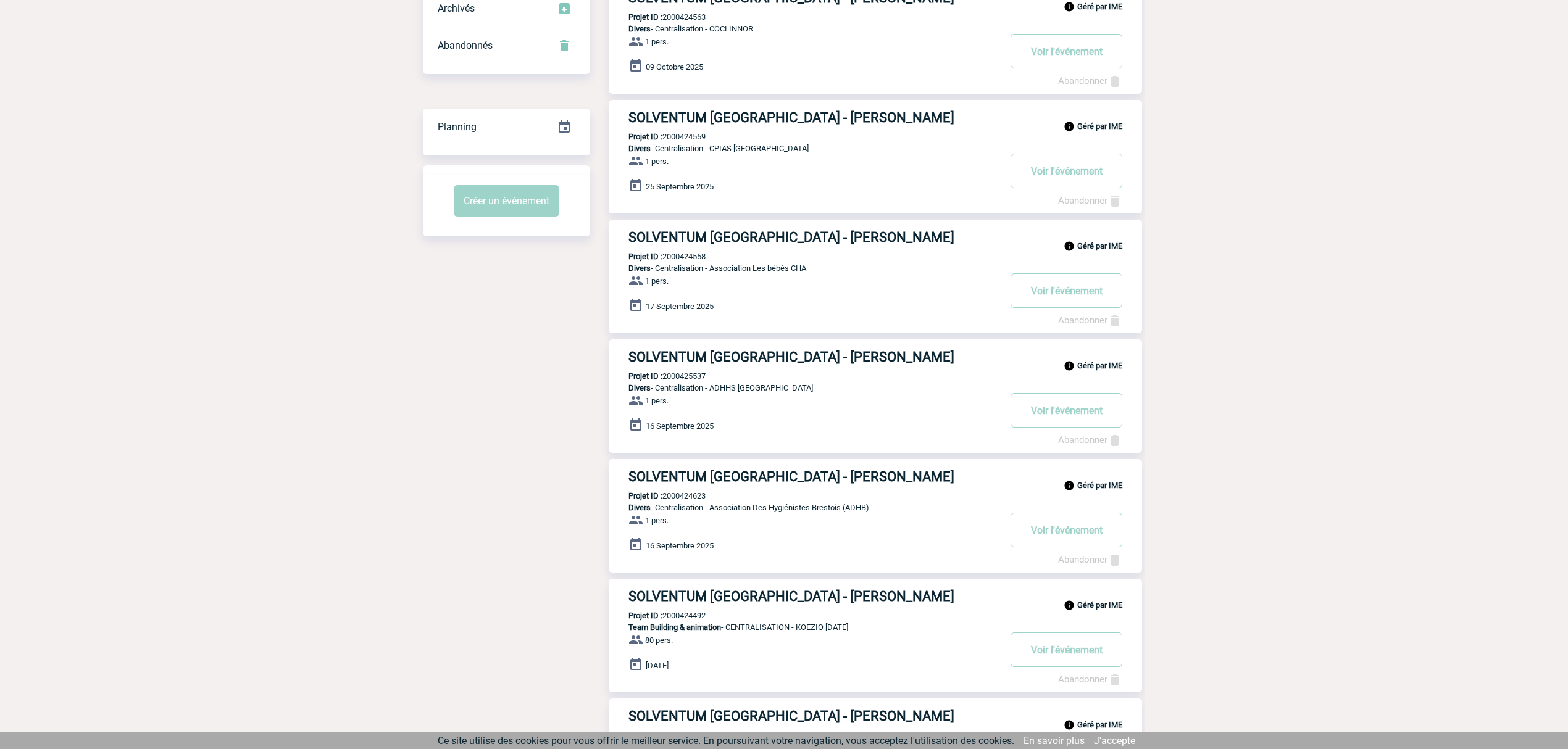
scroll to position [164, 0]
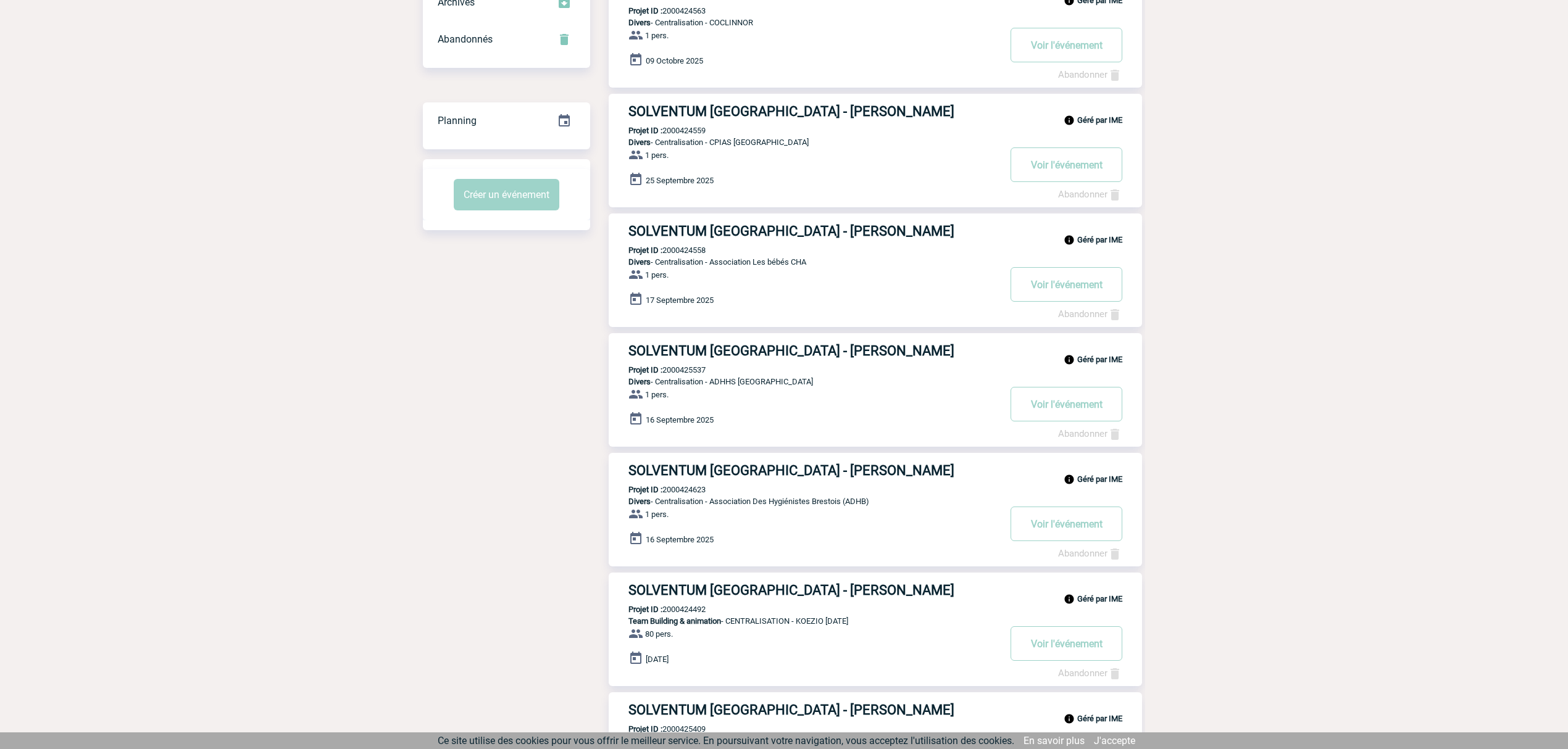
type input "briere"
drag, startPoint x: 701, startPoint y: 489, endPoint x: 719, endPoint y: 490, distance: 18.0
click at [700, 488] on p "Projet ID : 2000424623" at bounding box center [657, 490] width 97 height 9
click at [705, 487] on p "Projet ID : 2000424623" at bounding box center [657, 490] width 97 height 9
copy p "2000424623"
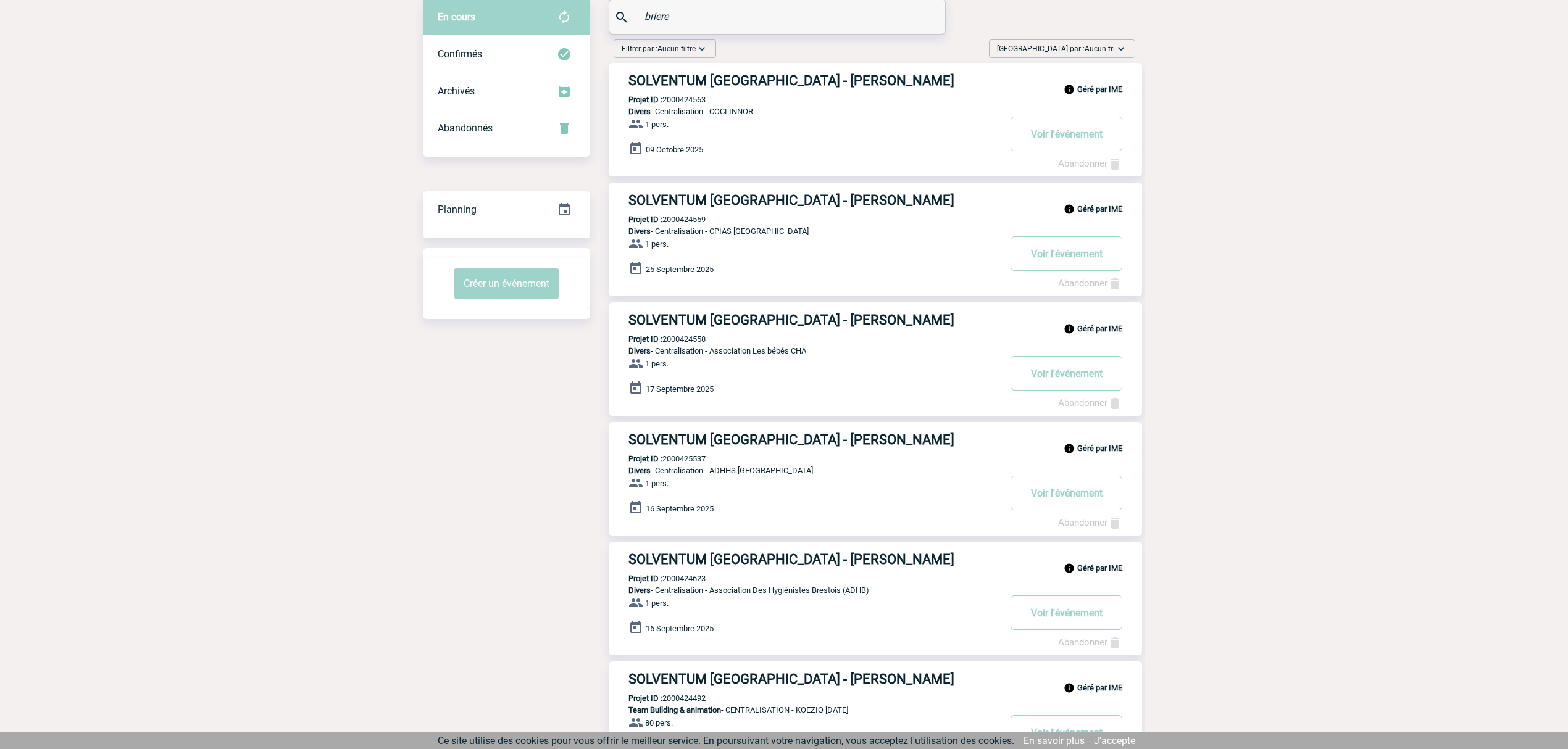
scroll to position [0, 0]
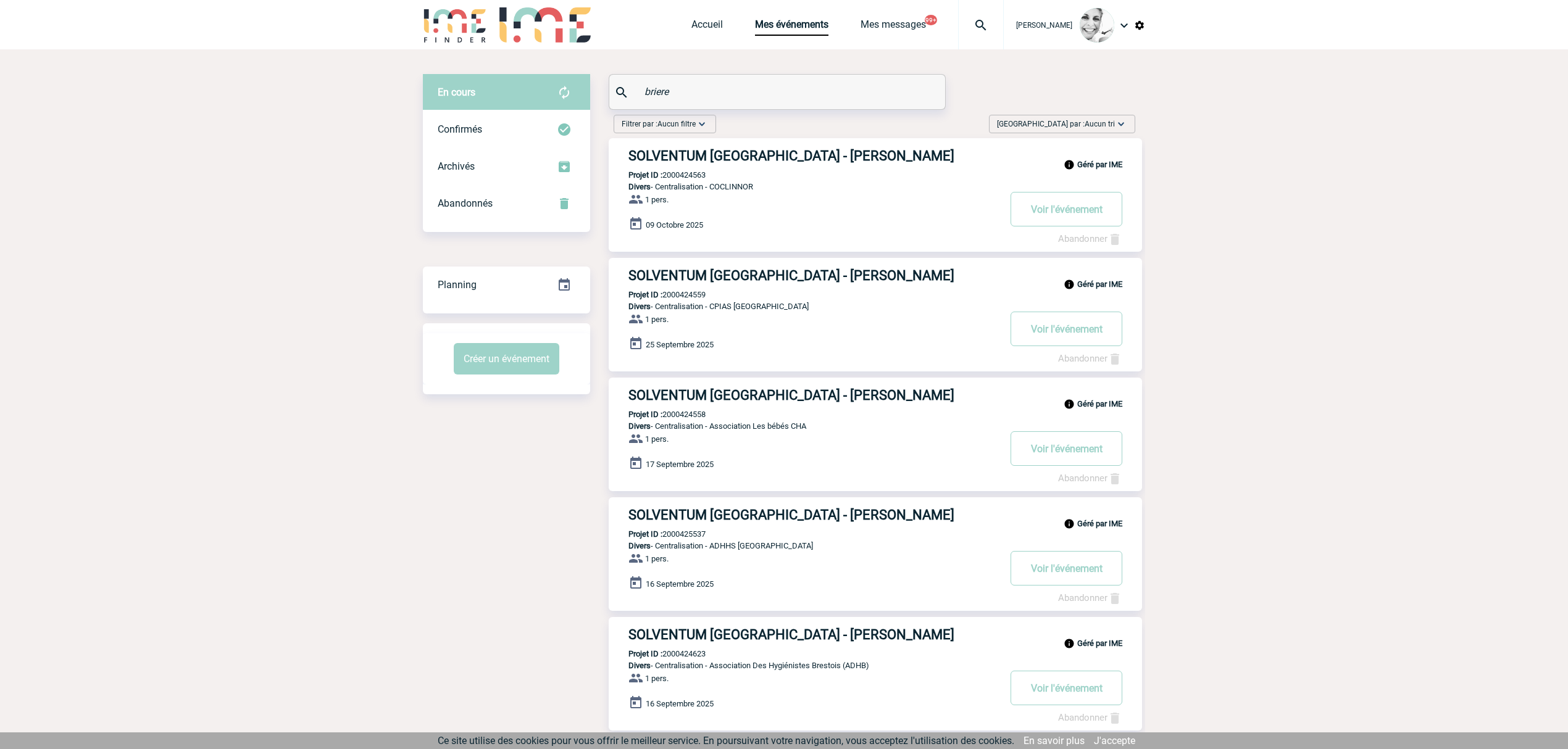
click at [696, 176] on p "Projet ID : 2000424563" at bounding box center [657, 175] width 97 height 9
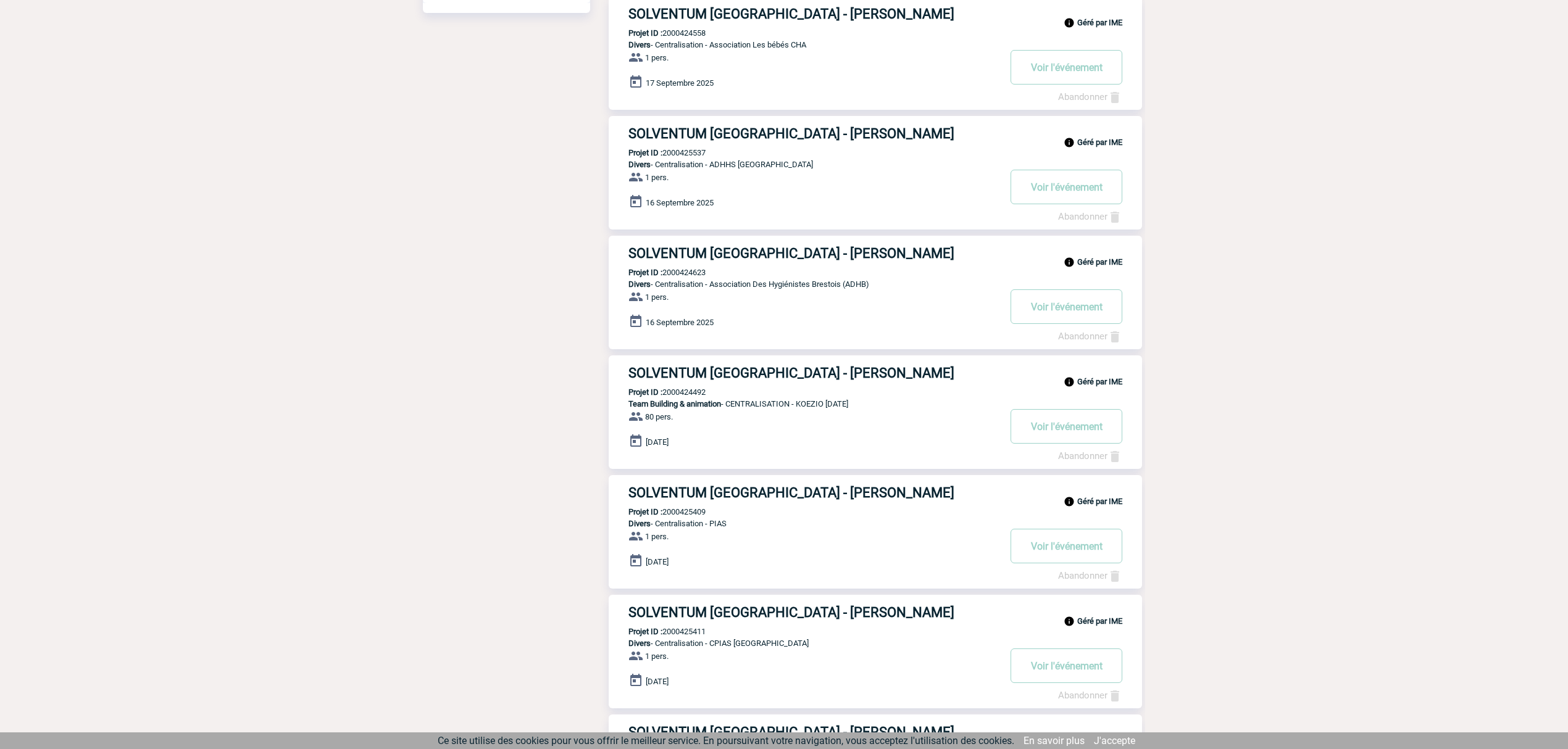
scroll to position [411, 0]
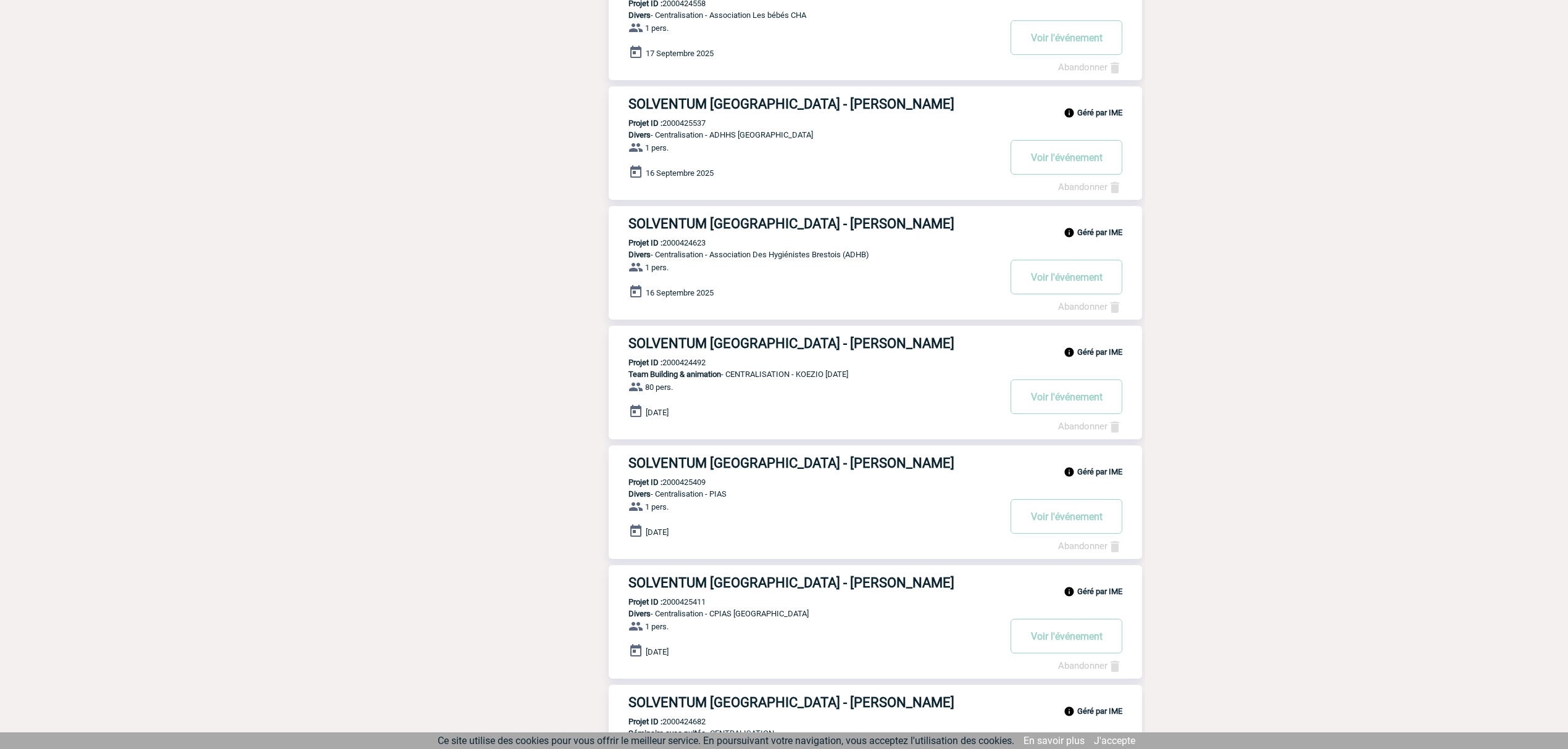
click at [696, 244] on p "Projet ID : 2000424623" at bounding box center [657, 243] width 97 height 9
copy p "2000424623"
click at [691, 358] on div "Géré par IME SOLVENTUM FRANCE - Dora BRIERE Projet ID : 2000424492 Team Buildin…" at bounding box center [875, 382] width 533 height 113
click at [693, 361] on p "Projet ID : 2000424492" at bounding box center [657, 363] width 97 height 9
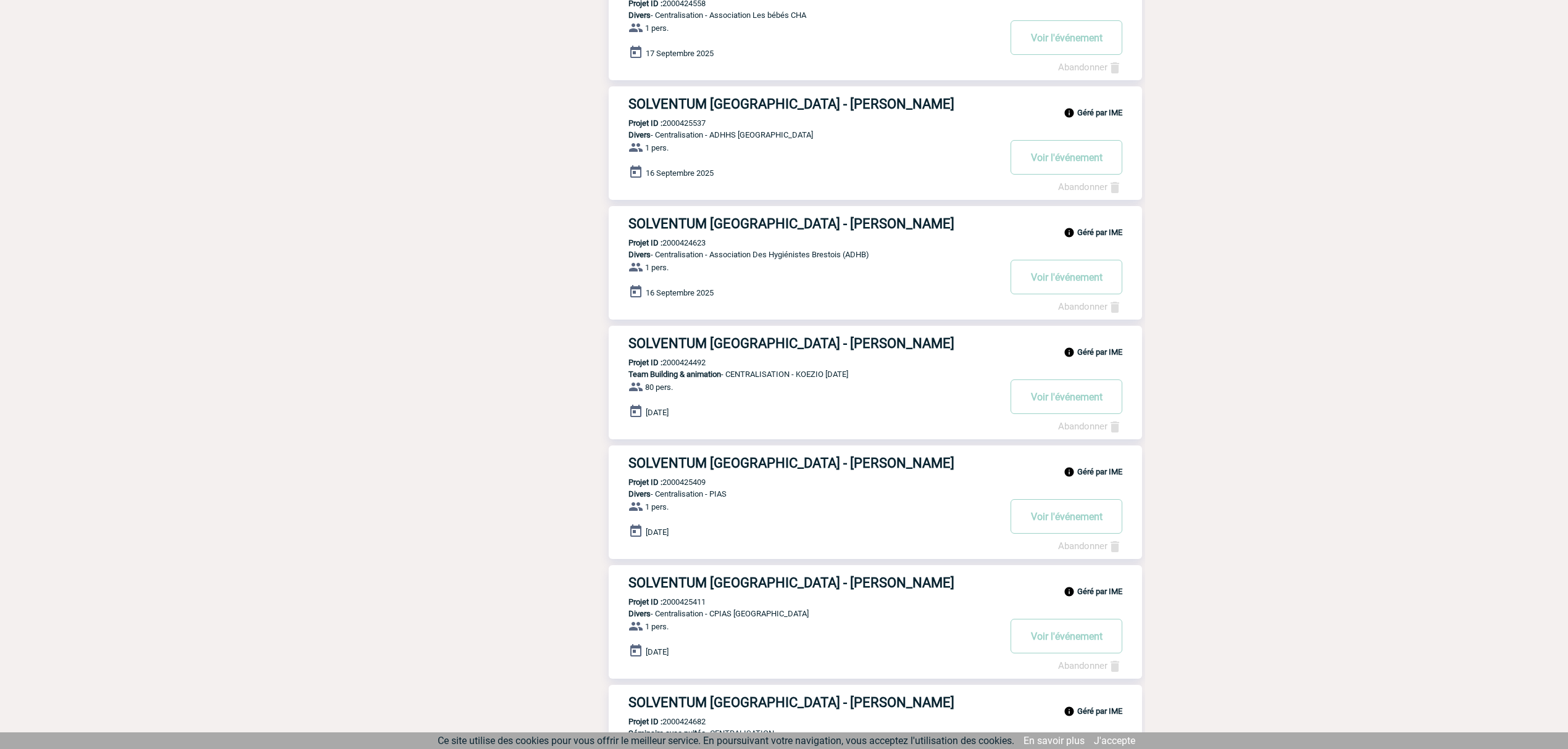
click at [693, 361] on p "Projet ID : 2000424492" at bounding box center [657, 363] width 97 height 9
copy p "2000424492"
click at [696, 481] on p "Projet ID : 2000425409" at bounding box center [657, 482] width 97 height 9
drag, startPoint x: 696, startPoint y: 481, endPoint x: 803, endPoint y: 508, distance: 110.4
click at [701, 482] on p "Projet ID : 2000425409" at bounding box center [657, 482] width 97 height 9
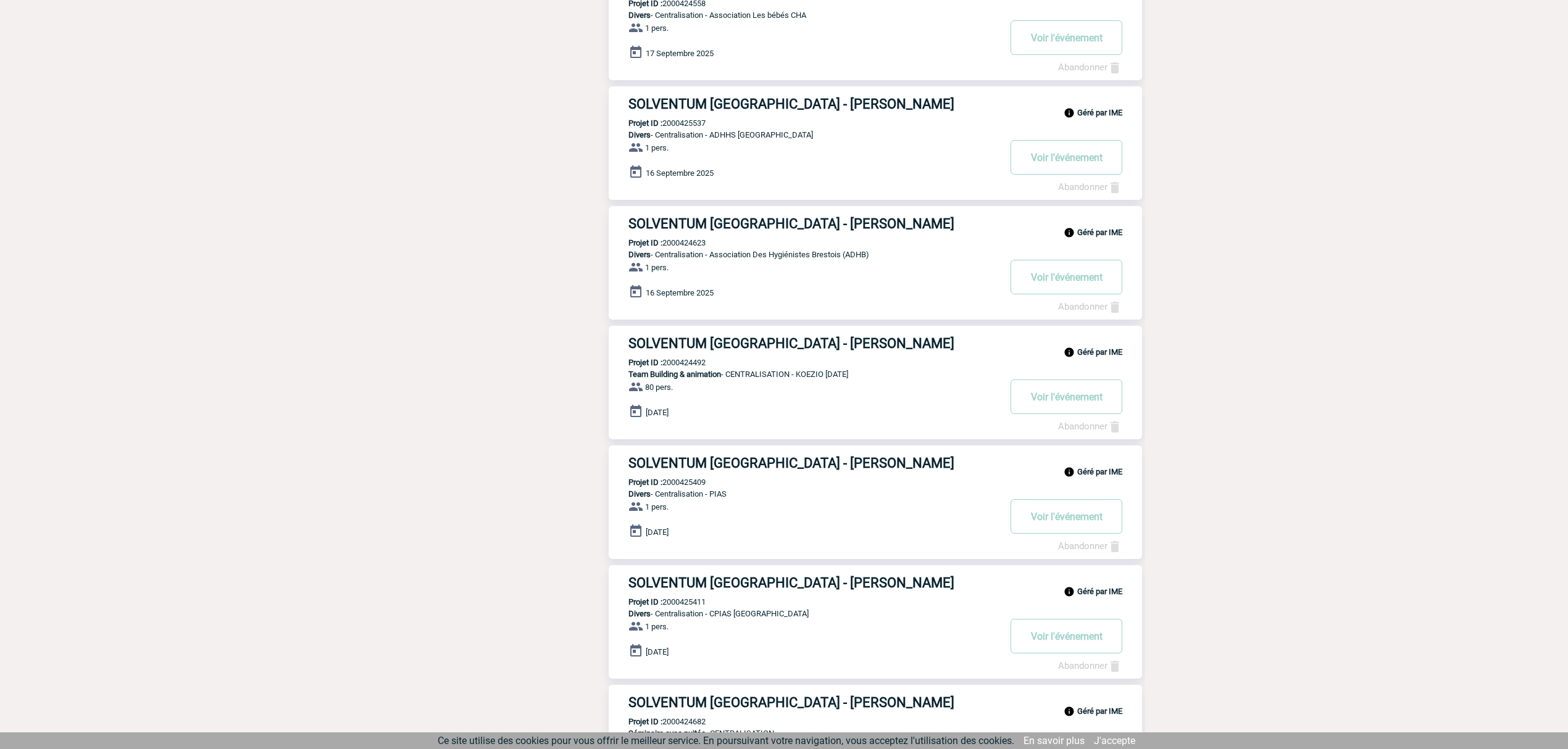
copy p "2000425409"
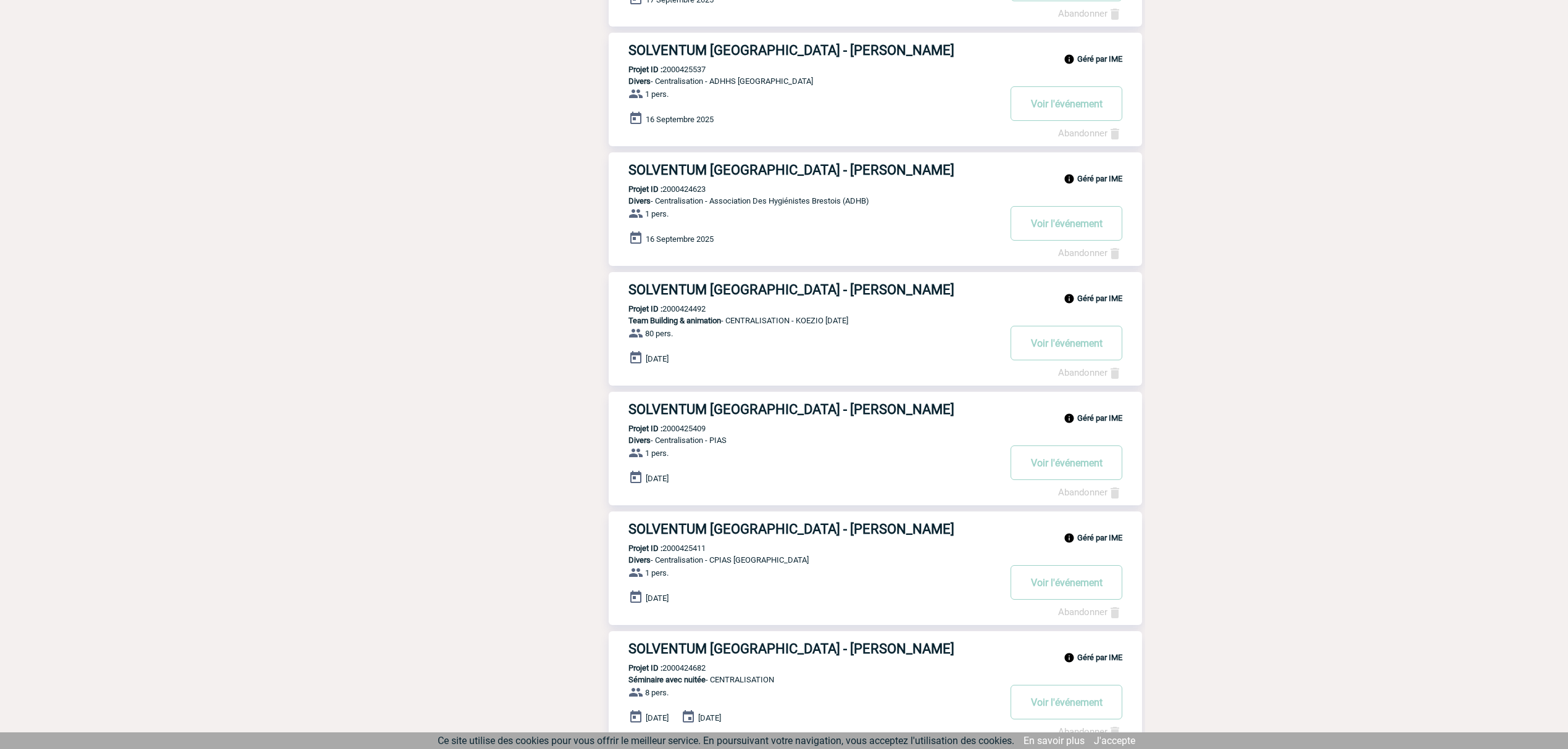
scroll to position [493, 0]
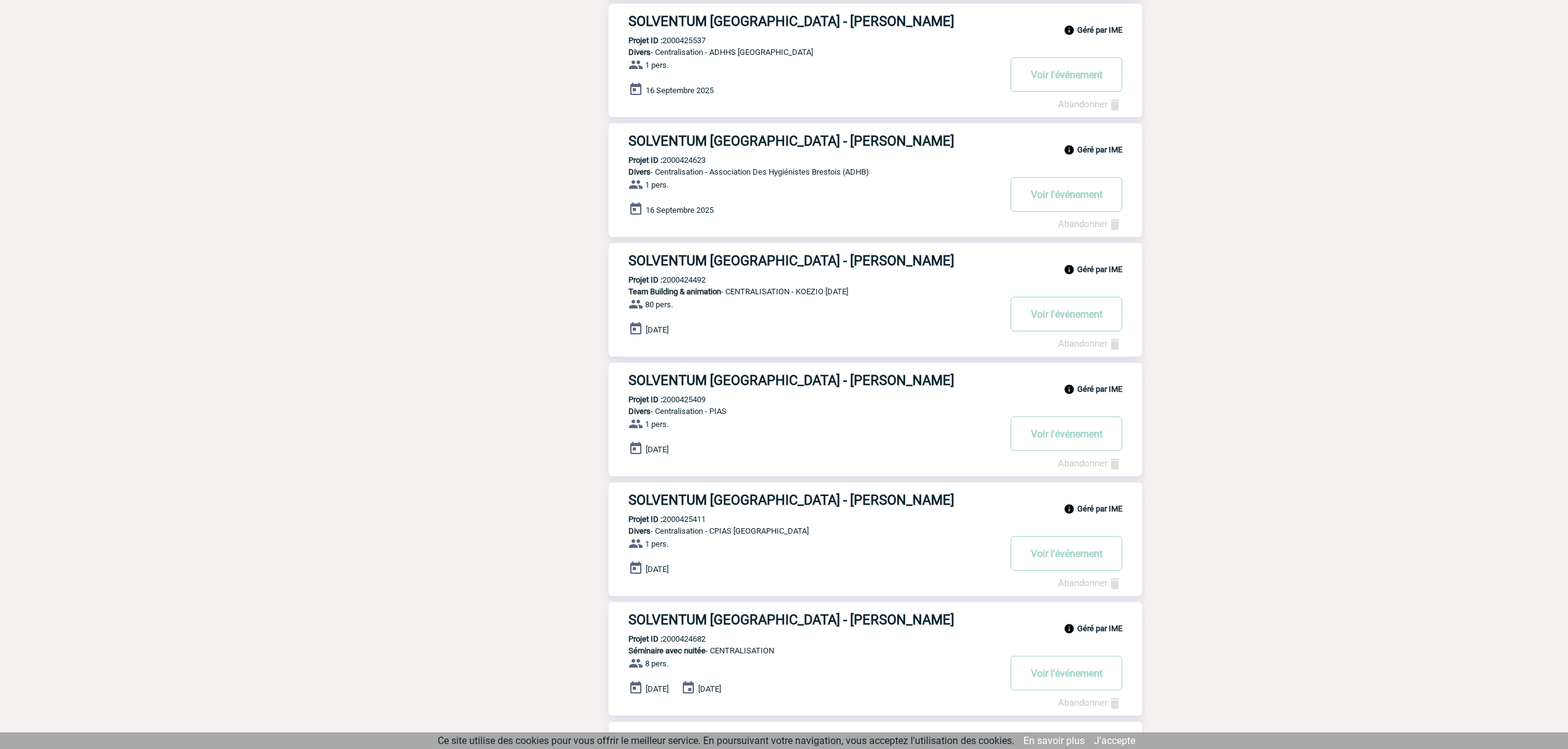
click at [692, 512] on div "Géré par IME SOLVENTUM FRANCE - Dora BRIERE Projet ID : 2000425411 Divers - Cen…" at bounding box center [875, 539] width 533 height 113
click at [707, 525] on div "Géré par IME SOLVENTUM FRANCE - Dora BRIERE Projet ID : 2000425411 Divers - Cen…" at bounding box center [875, 539] width 533 height 113
click at [701, 521] on p "Projet ID : 2000425411" at bounding box center [657, 519] width 97 height 9
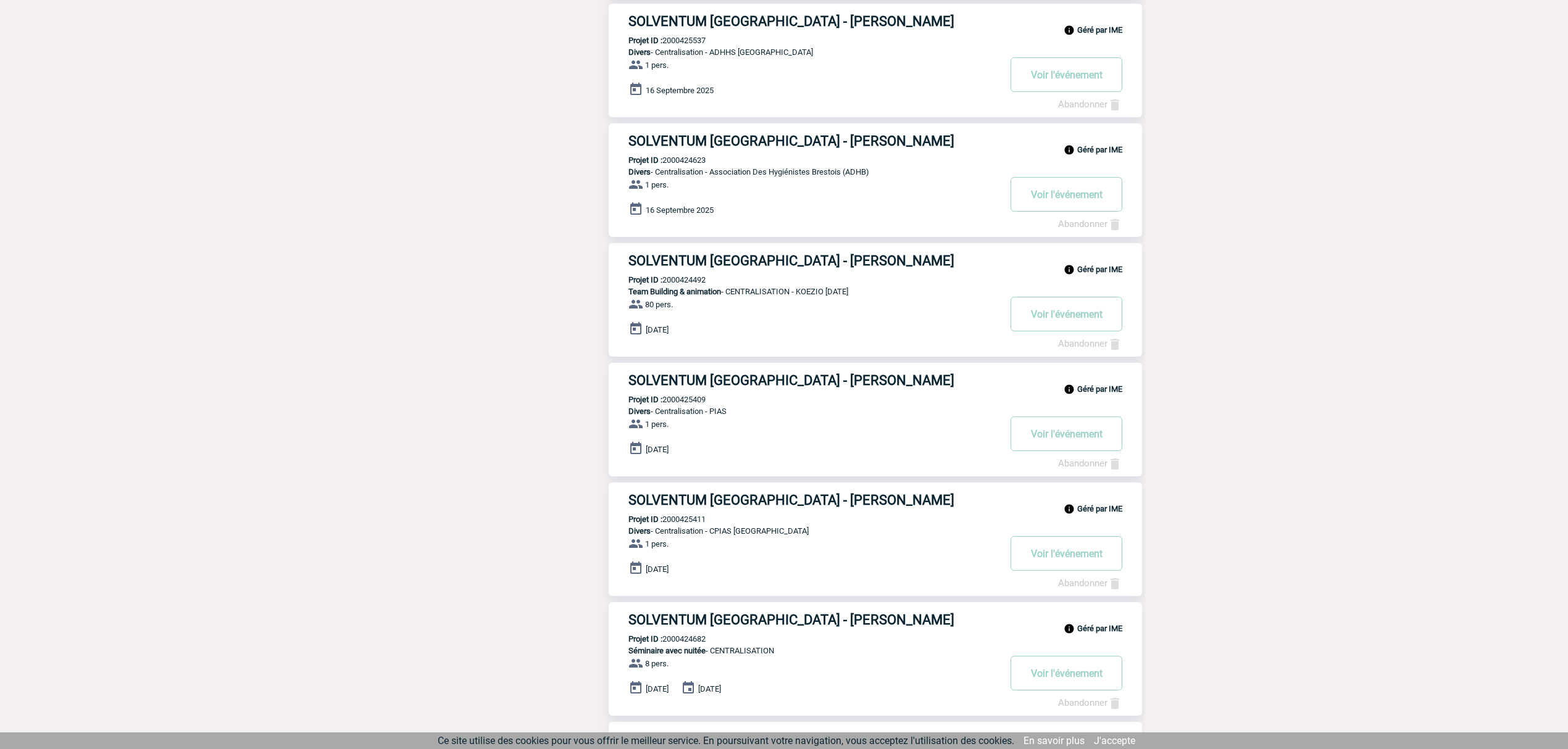
click at [701, 521] on p "Projet ID : 2000425411" at bounding box center [657, 519] width 97 height 9
copy p "2000425411"
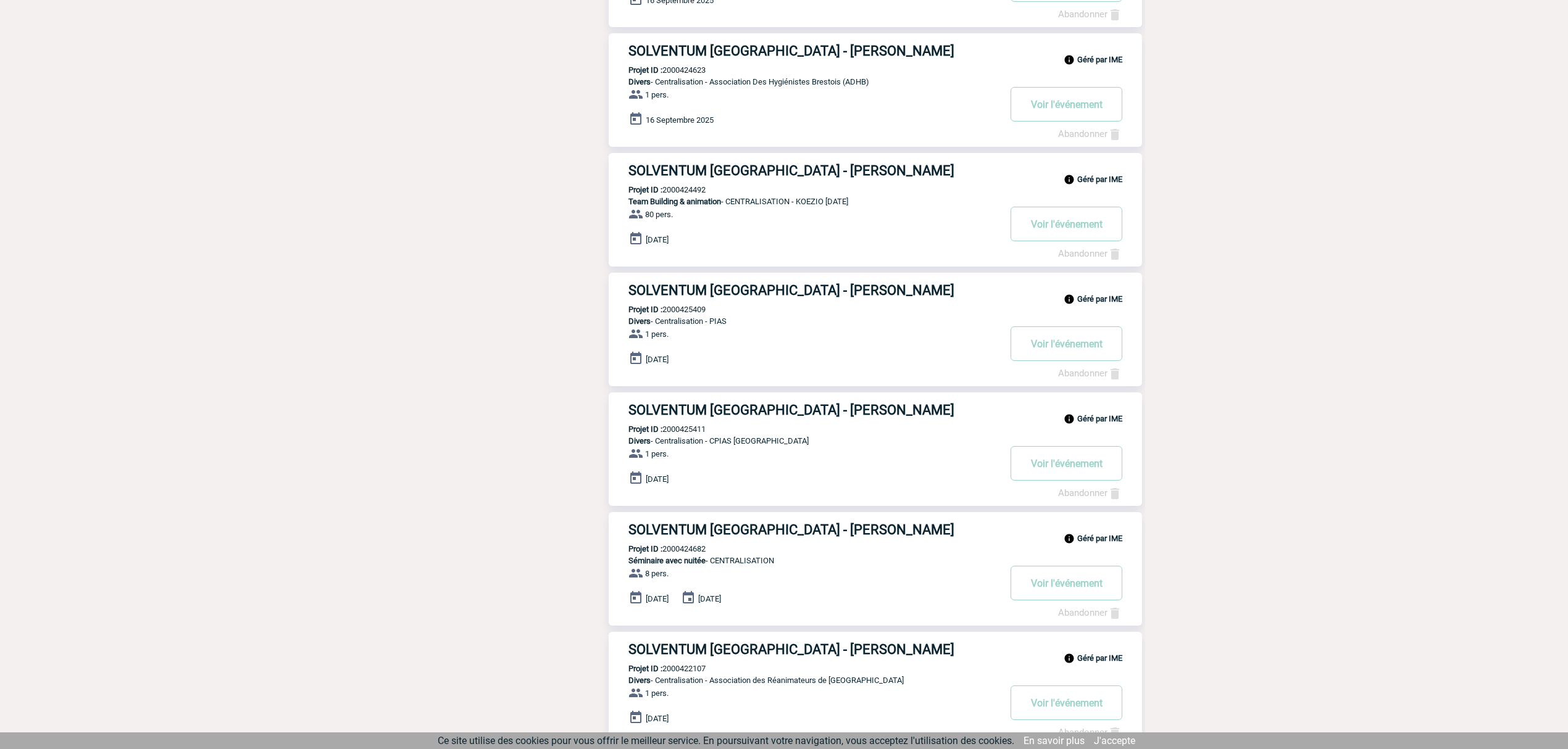
scroll to position [656, 0]
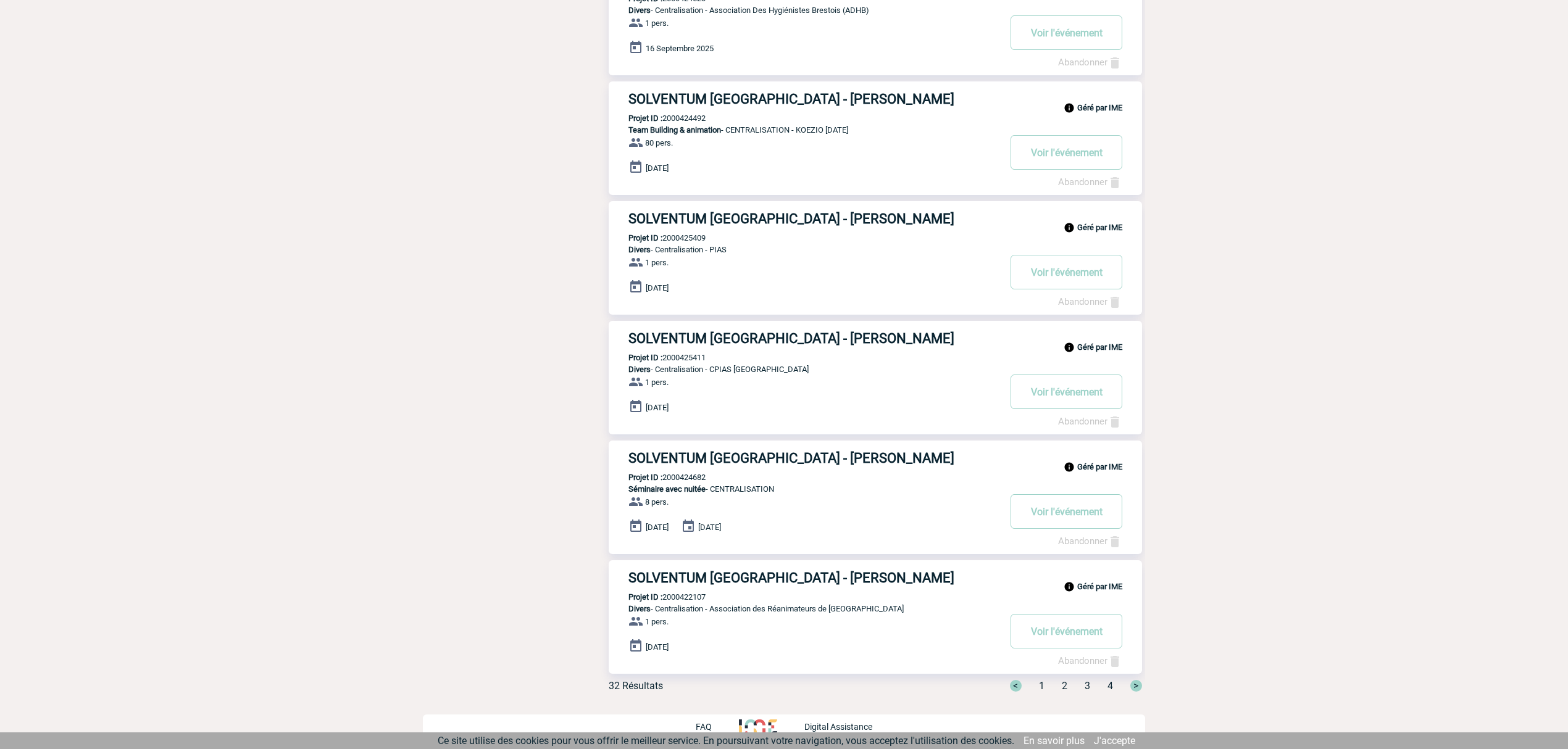
click at [697, 478] on p "Projet ID : 2000424682" at bounding box center [657, 478] width 97 height 9
drag, startPoint x: 697, startPoint y: 478, endPoint x: 718, endPoint y: 478, distance: 21.0
click at [718, 478] on div "Géré par IME SOLVENTUM FRANCE - Dora BRIERE Projet ID : 2000424682 Séminaire av…" at bounding box center [875, 497] width 533 height 113
copy p "2000424682"
click at [692, 602] on div "Géré par IME SOLVENTUM FRANCE - Dora BRIERE Projet ID : 2000422107 Divers - Cen…" at bounding box center [875, 617] width 533 height 113
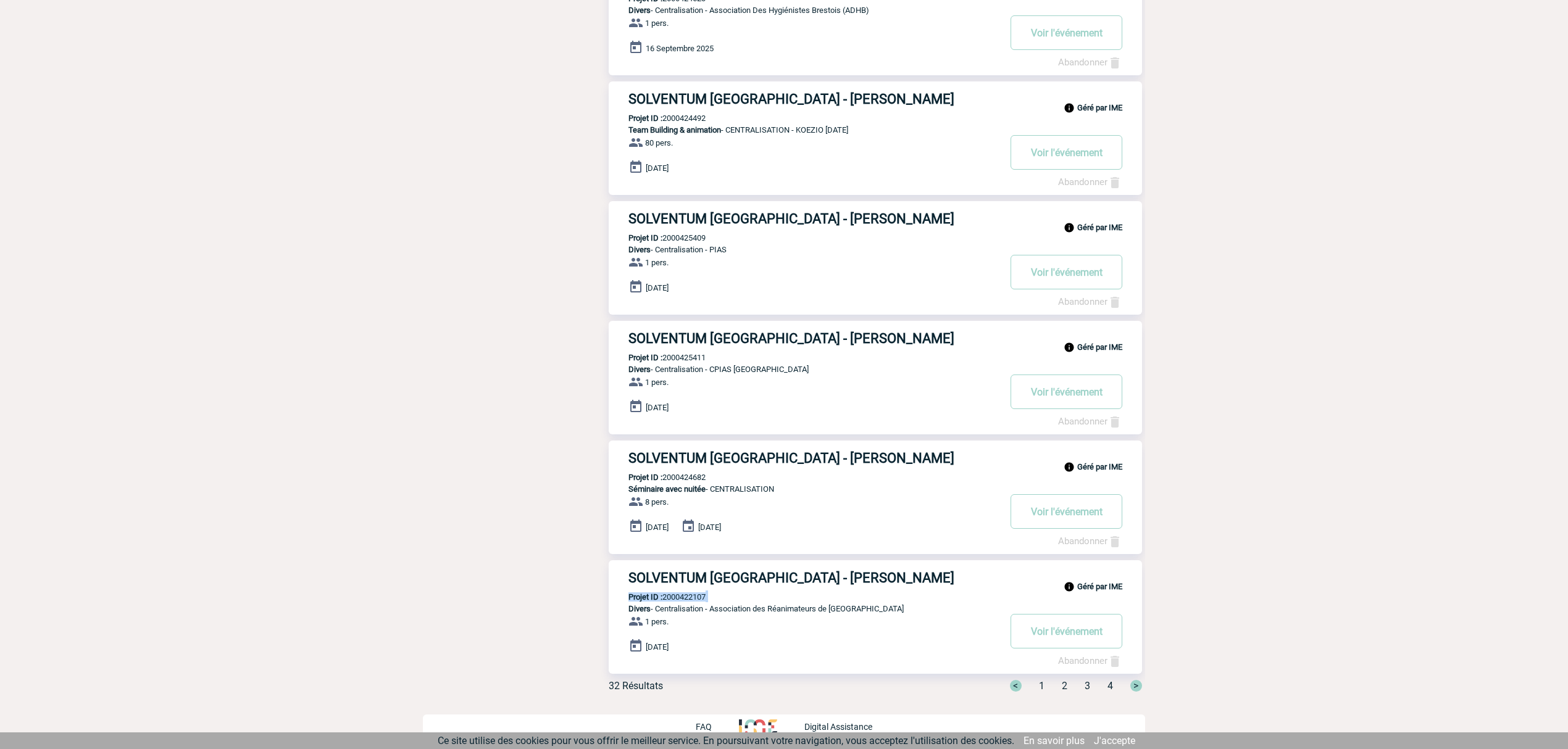
click at [692, 602] on div "Géré par IME SOLVENTUM FRANCE - Dora BRIERE Projet ID : 2000422107 Divers - Cen…" at bounding box center [875, 617] width 533 height 113
click at [685, 599] on p "Projet ID : 2000422107" at bounding box center [657, 597] width 97 height 9
copy p "2000422107"
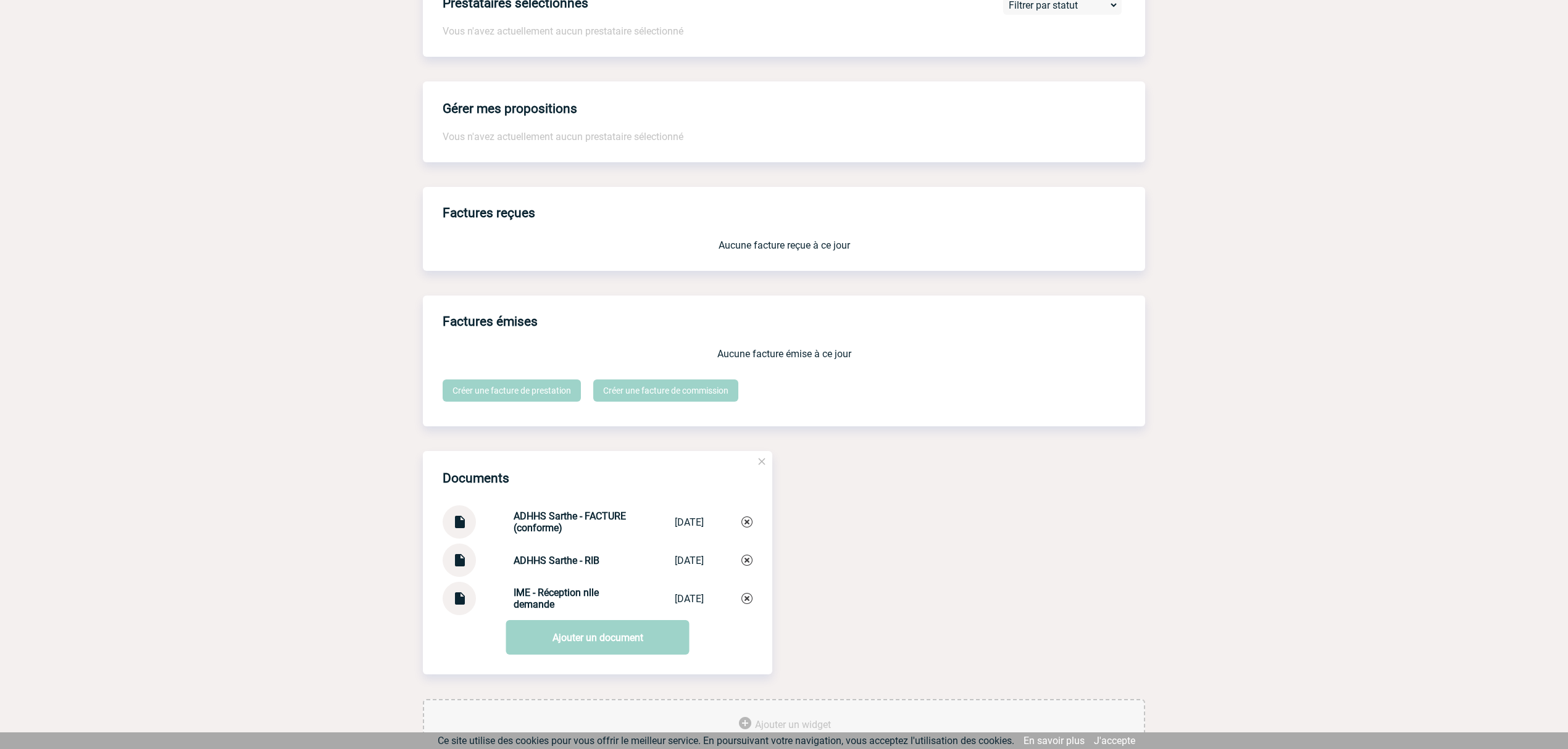
scroll to position [963, 0]
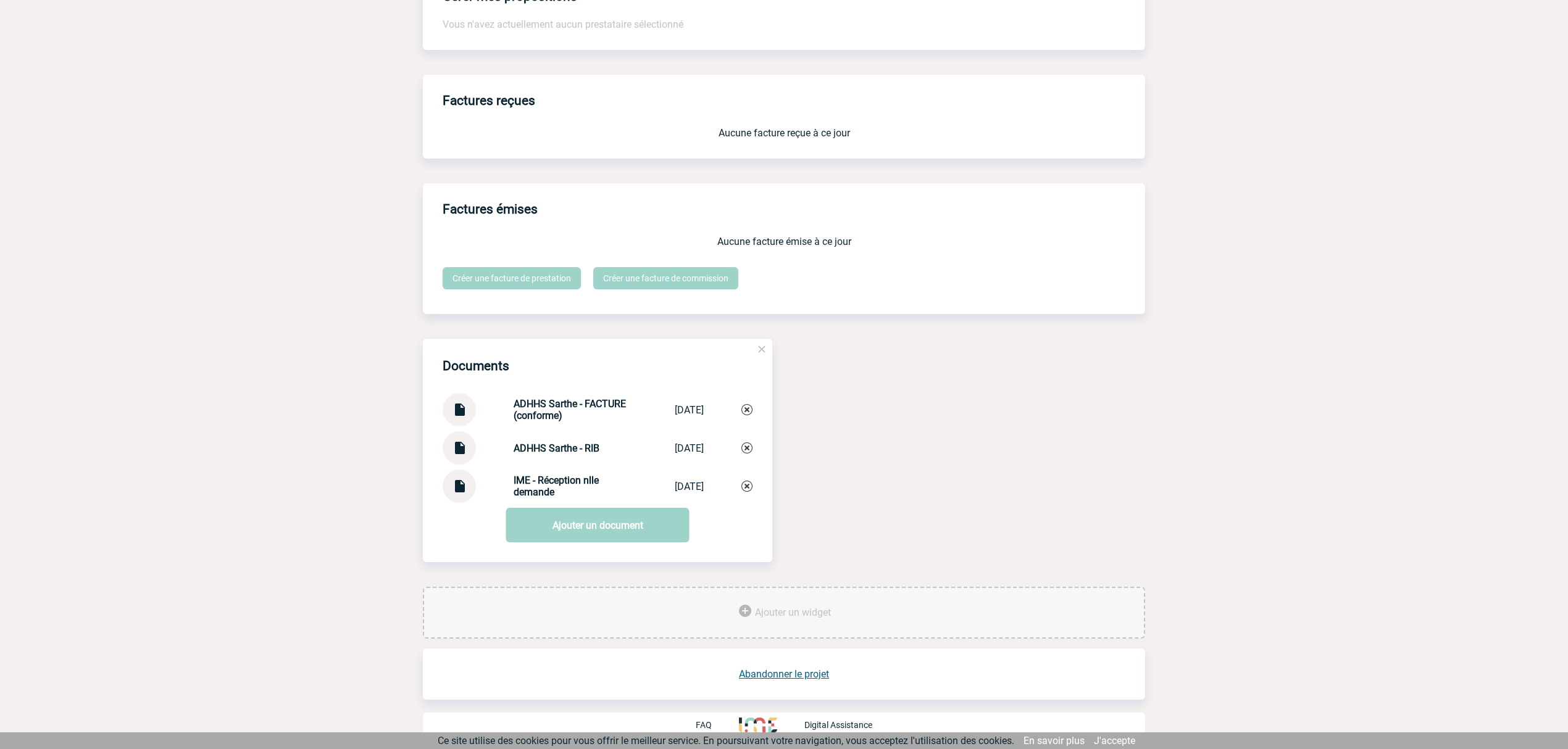
click at [457, 411] on img at bounding box center [458, 405] width 16 height 24
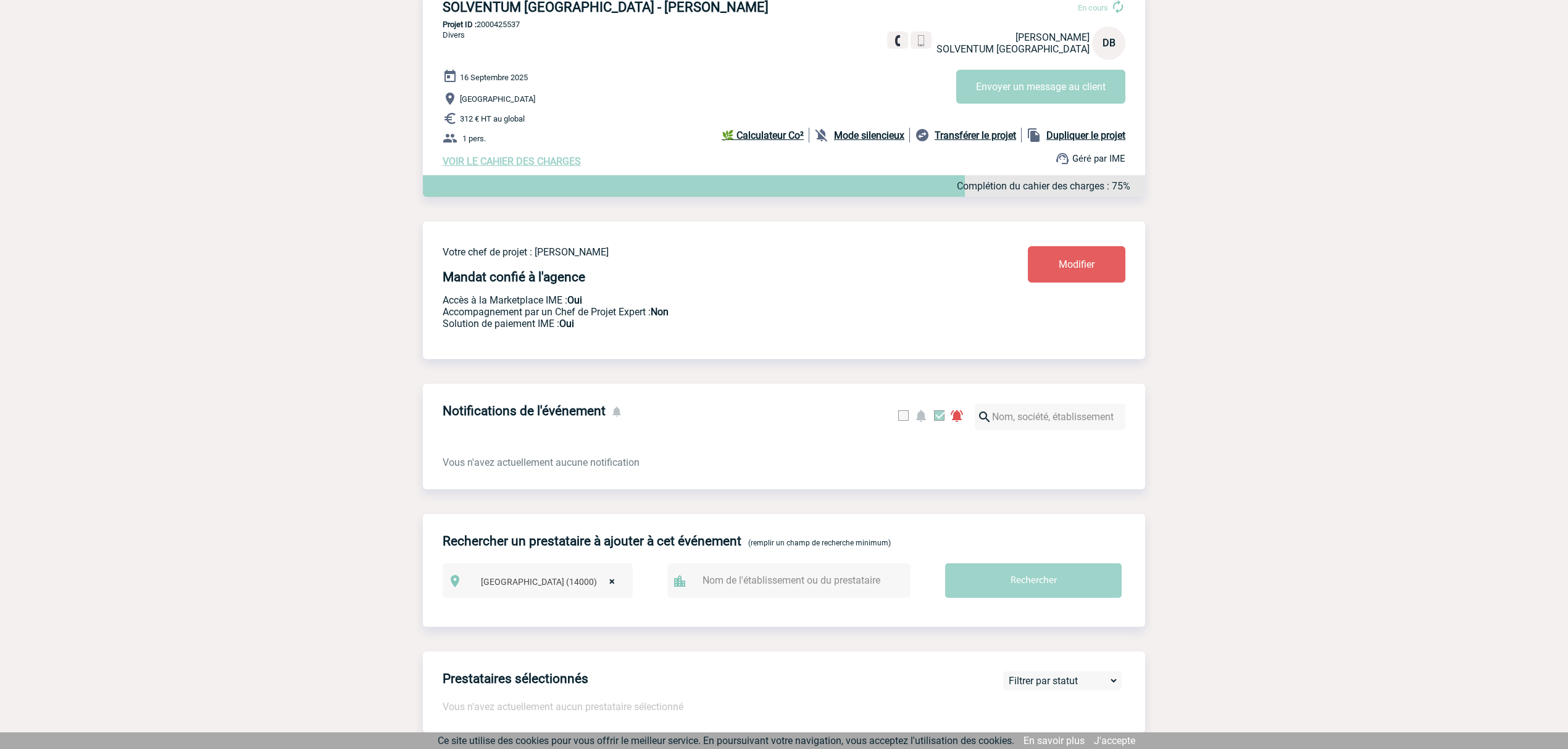
scroll to position [0, 0]
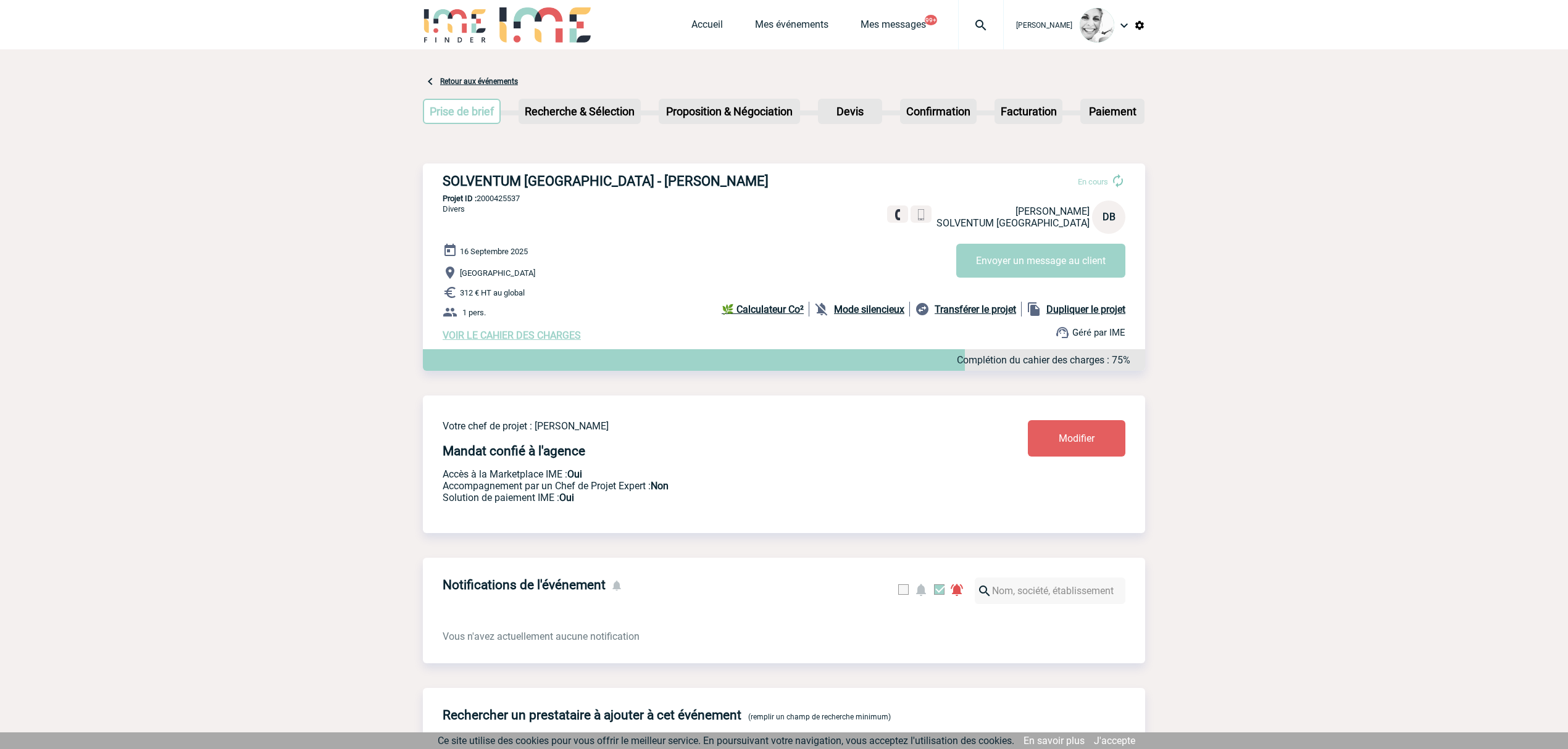
click at [504, 194] on p "Projet ID : 2000425537" at bounding box center [783, 198] width 722 height 9
drag, startPoint x: 504, startPoint y: 194, endPoint x: 562, endPoint y: 208, distance: 59.7
click at [524, 197] on p "Projet ID : 2000425537" at bounding box center [783, 198] width 722 height 9
click at [497, 198] on p "Projet ID : 2000425537" at bounding box center [783, 198] width 722 height 9
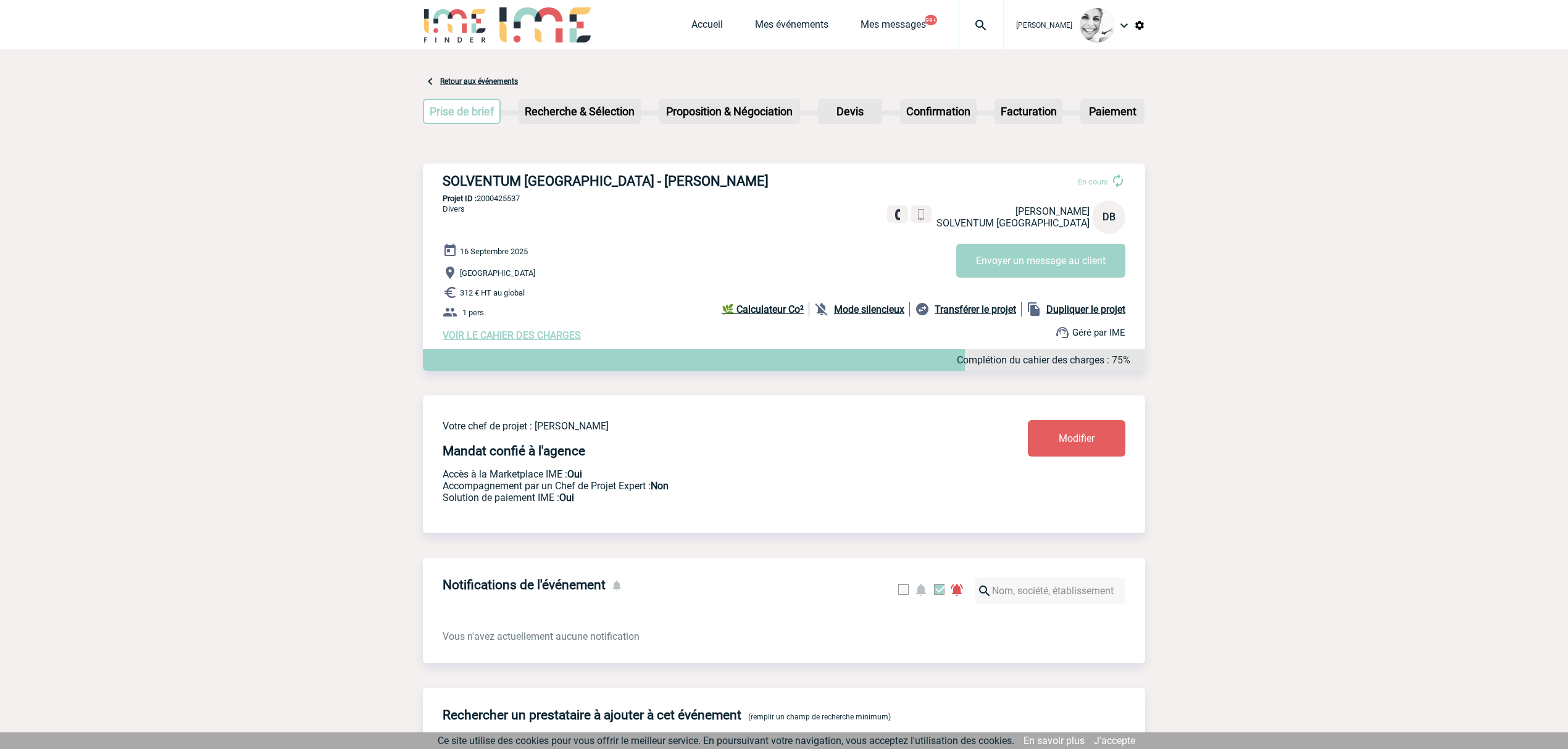
copy p "2000425537"
click at [536, 329] on div "[DATE] [GEOGRAPHIC_DATA] 832 € HT au global 1 pers. VOIR LE CAHIER DES CHARGES …" at bounding box center [793, 292] width 702 height 98
click at [559, 331] on span "VOIR LE CAHIER DES CHARGES" at bounding box center [512, 335] width 138 height 12
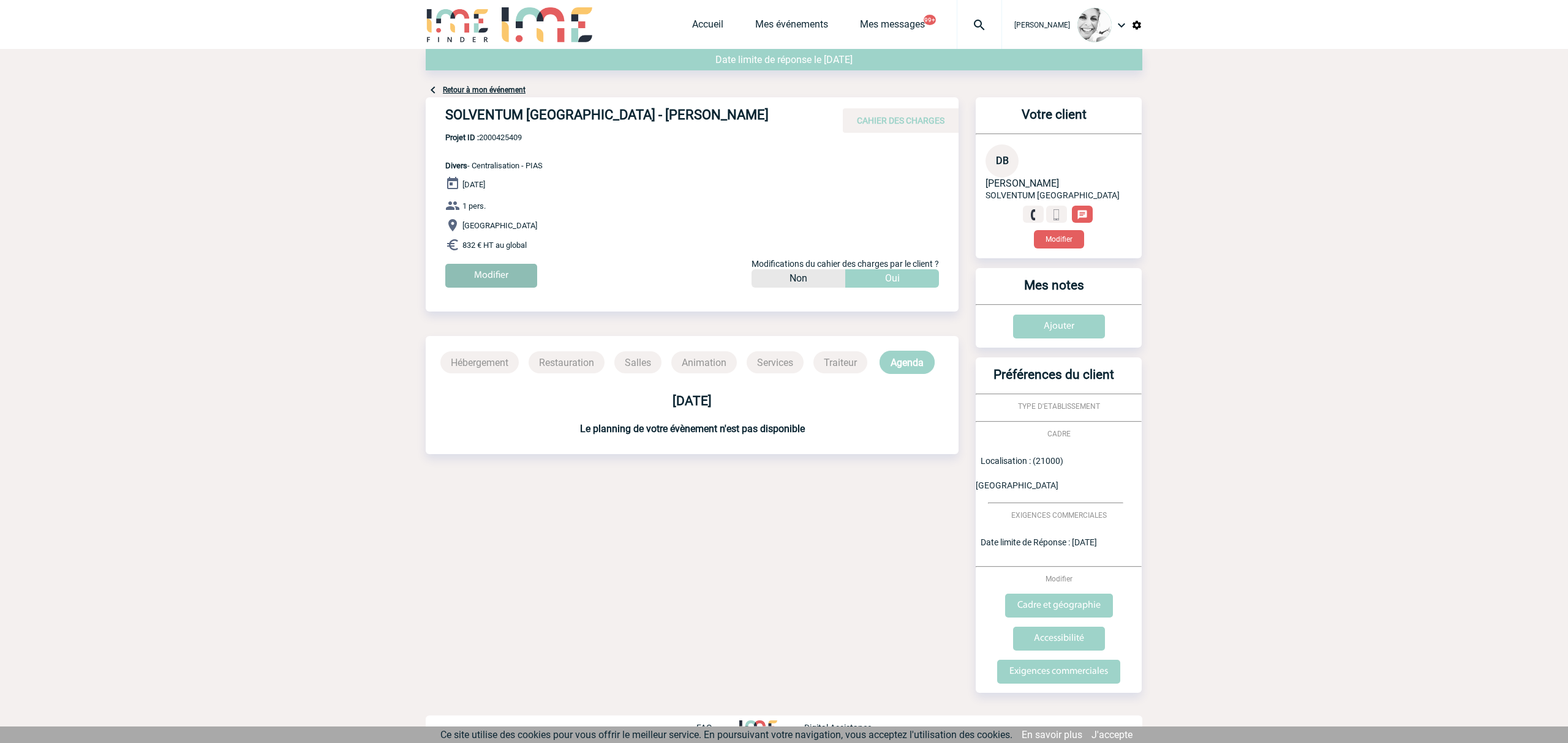
click at [517, 276] on input "Modifier" at bounding box center [491, 275] width 92 height 24
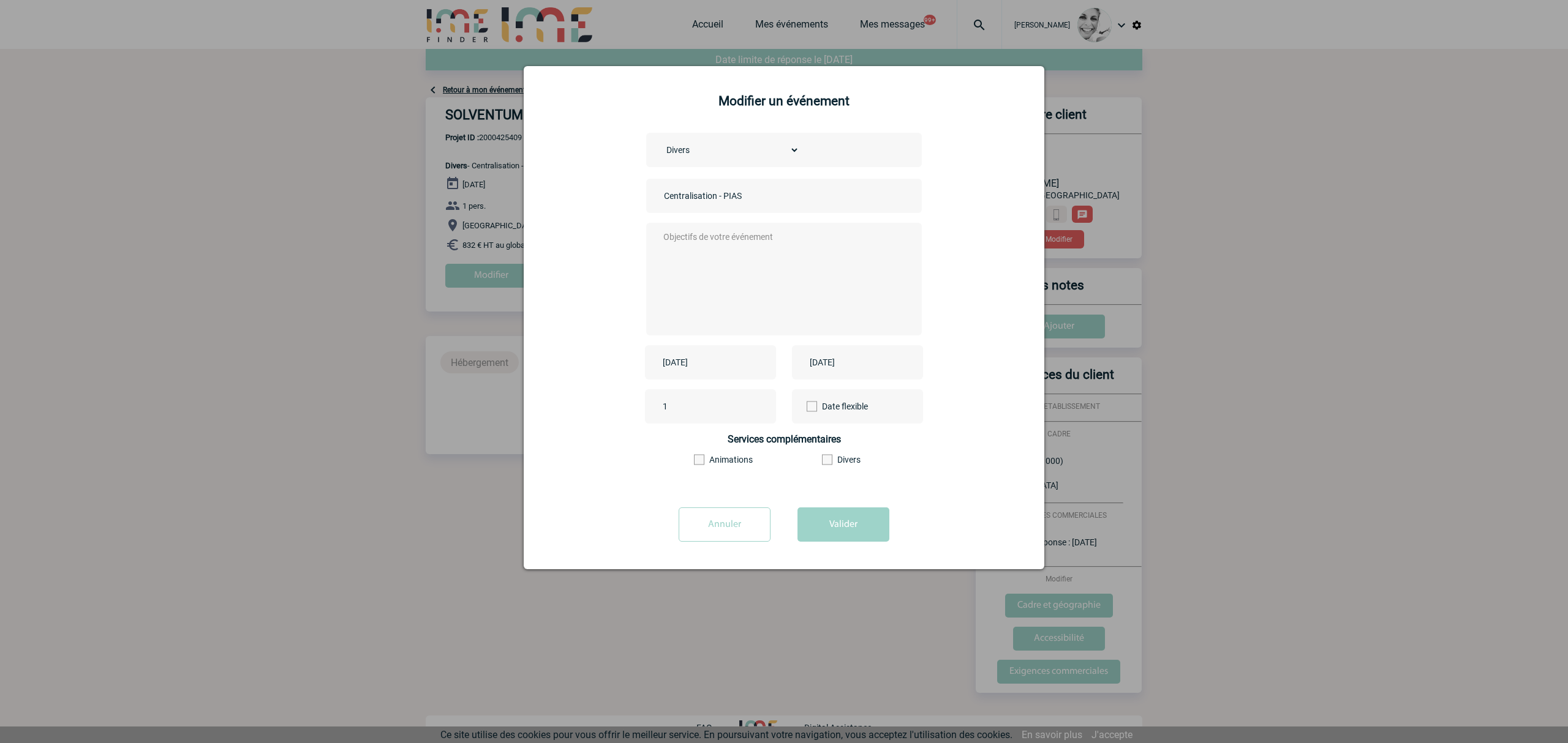
click at [735, 197] on input "Centralisation - PIAS" at bounding box center [746, 195] width 171 height 16
drag, startPoint x: 735, startPoint y: 197, endPoint x: 729, endPoint y: 247, distance: 50.4
click at [736, 197] on input "Centralisation - PIAS" at bounding box center [746, 195] width 171 height 16
paste input "CPIAS BOURGOGNE FRANCHE COMTE"
type input "Centralisation - CPIAS BOURGOGNE FRANCHE COMTE"
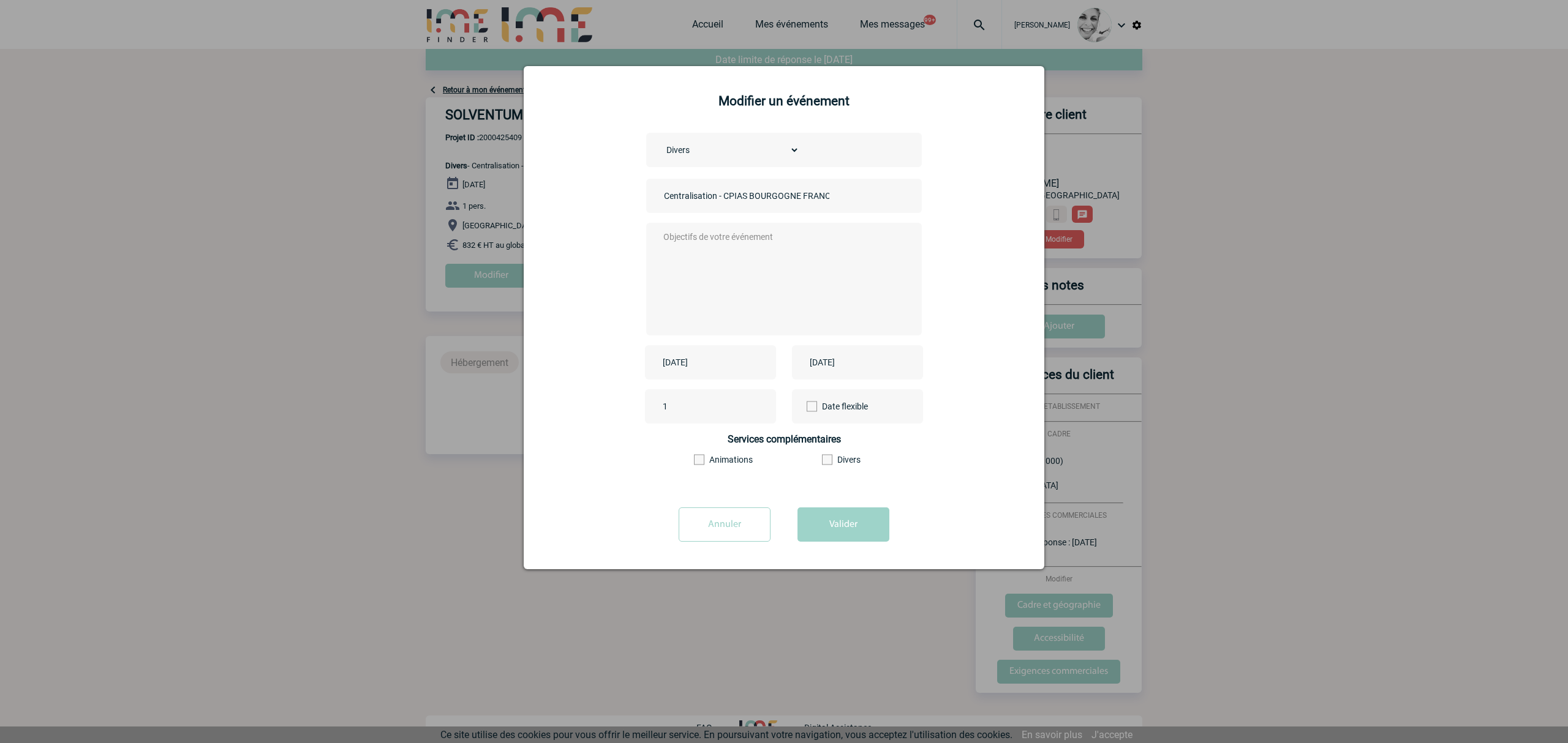
click at [729, 247] on textarea at bounding box center [781, 277] width 242 height 98
paste textarea "CPIAS BOURGOGNE FRANCHE COMTE"
type textarea "CPIAS BOURGOGNE FRANCHE COMTE"
click at [848, 525] on button "Valider" at bounding box center [843, 524] width 92 height 34
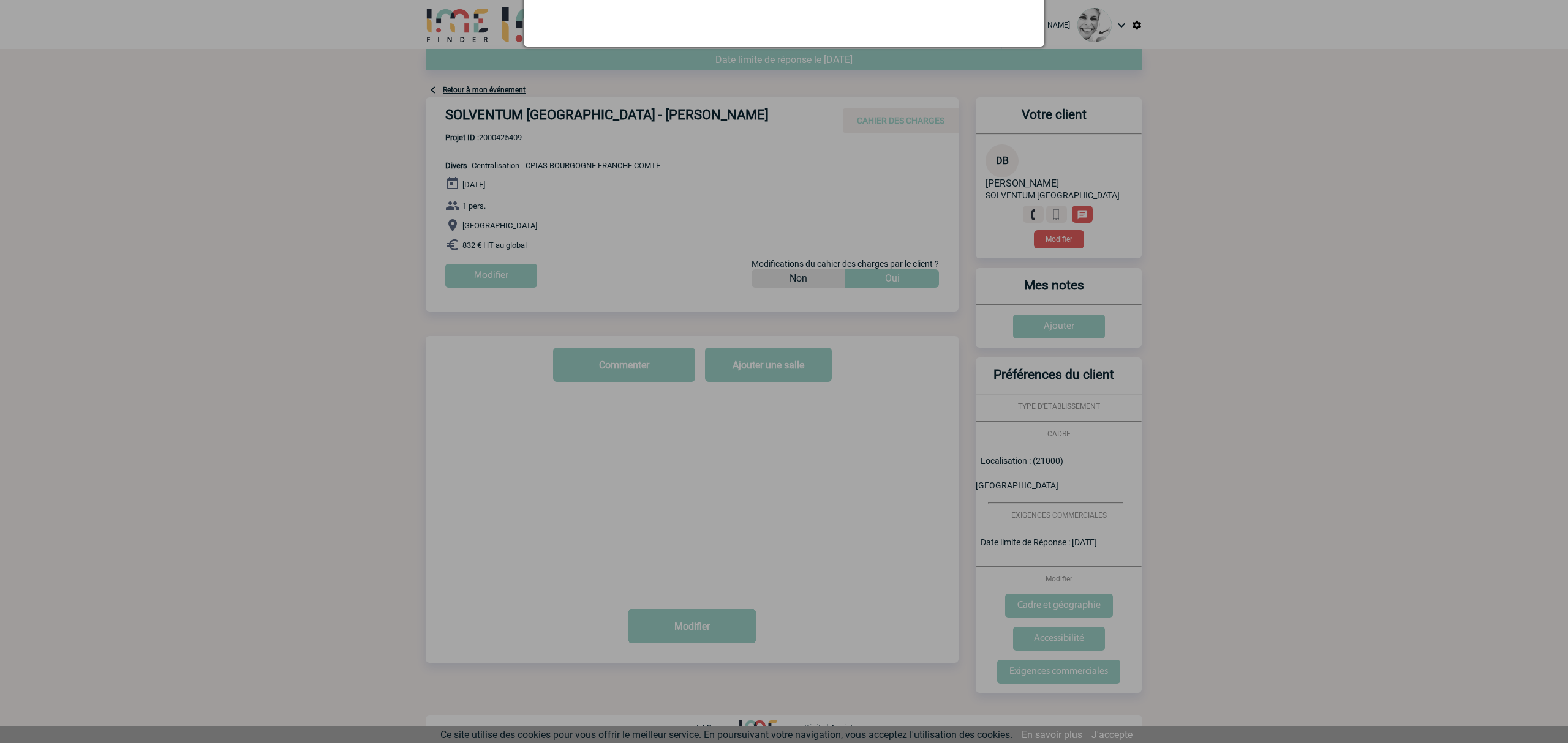
click at [846, 526] on div at bounding box center [784, 372] width 1568 height 743
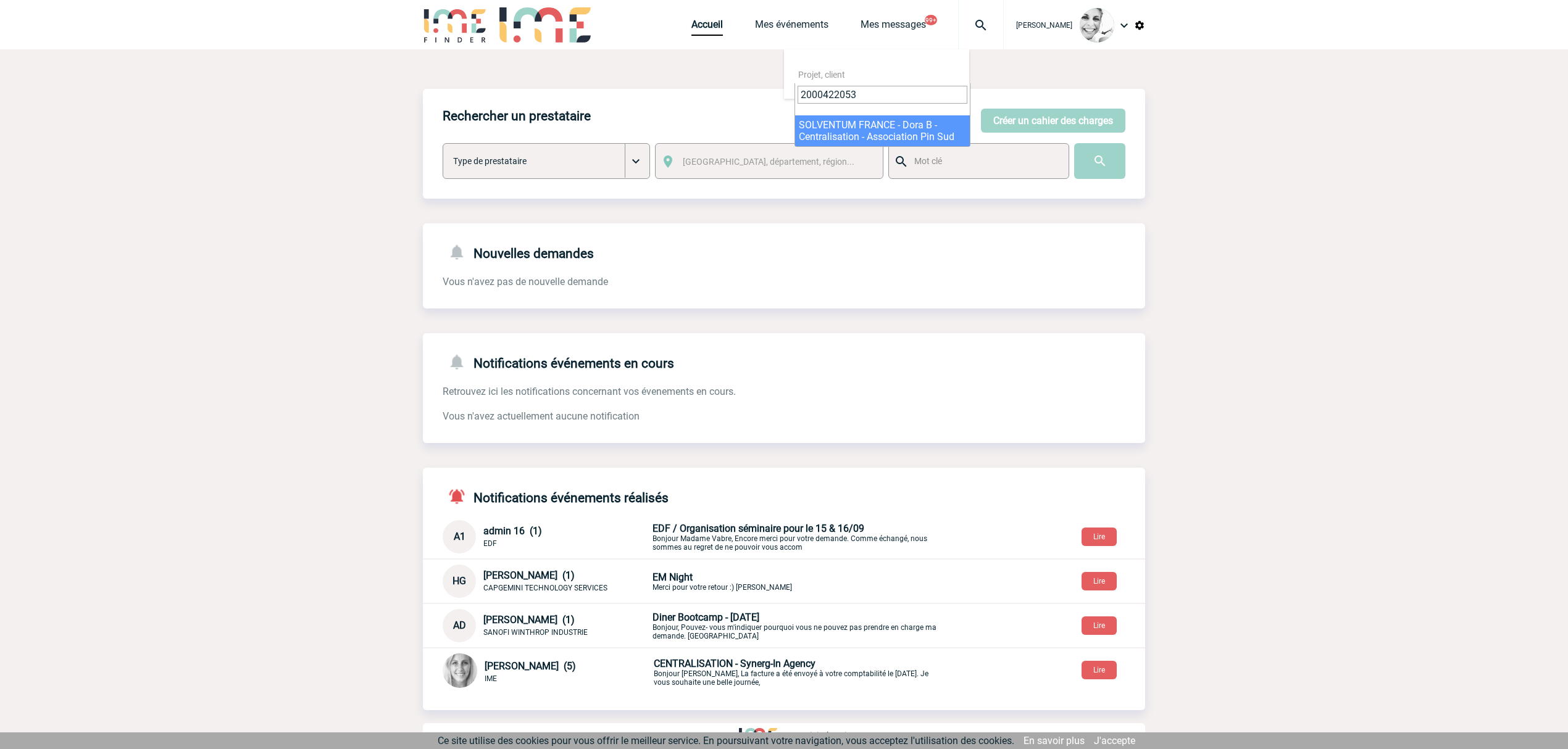
type input "2000422053"
select select "21554"
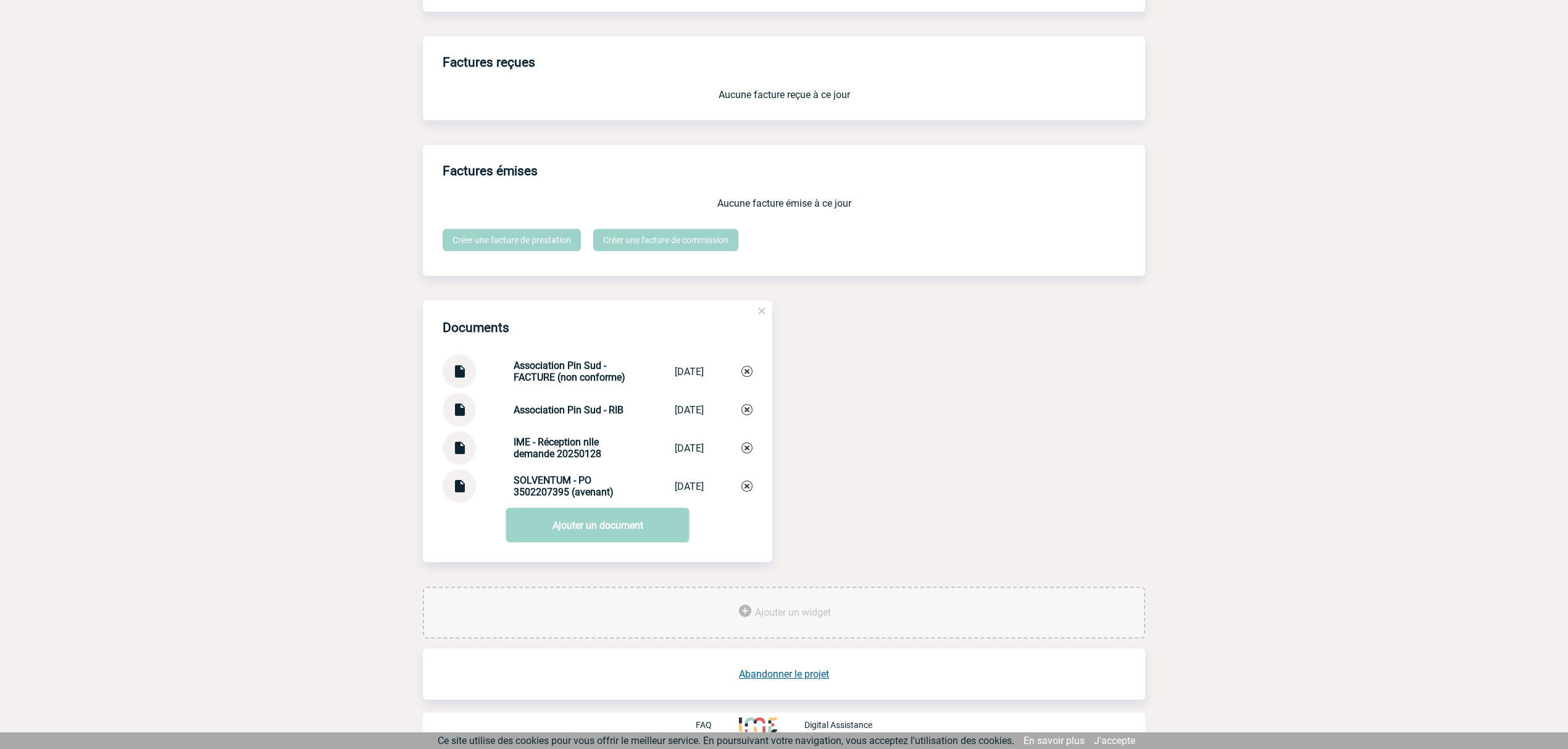
click at [456, 366] on img at bounding box center [458, 367] width 16 height 24
click at [818, 447] on div "Documents Association Pin Sud - FACTURE (non conforme) Association Pin... [DATE…" at bounding box center [783, 444] width 722 height 286
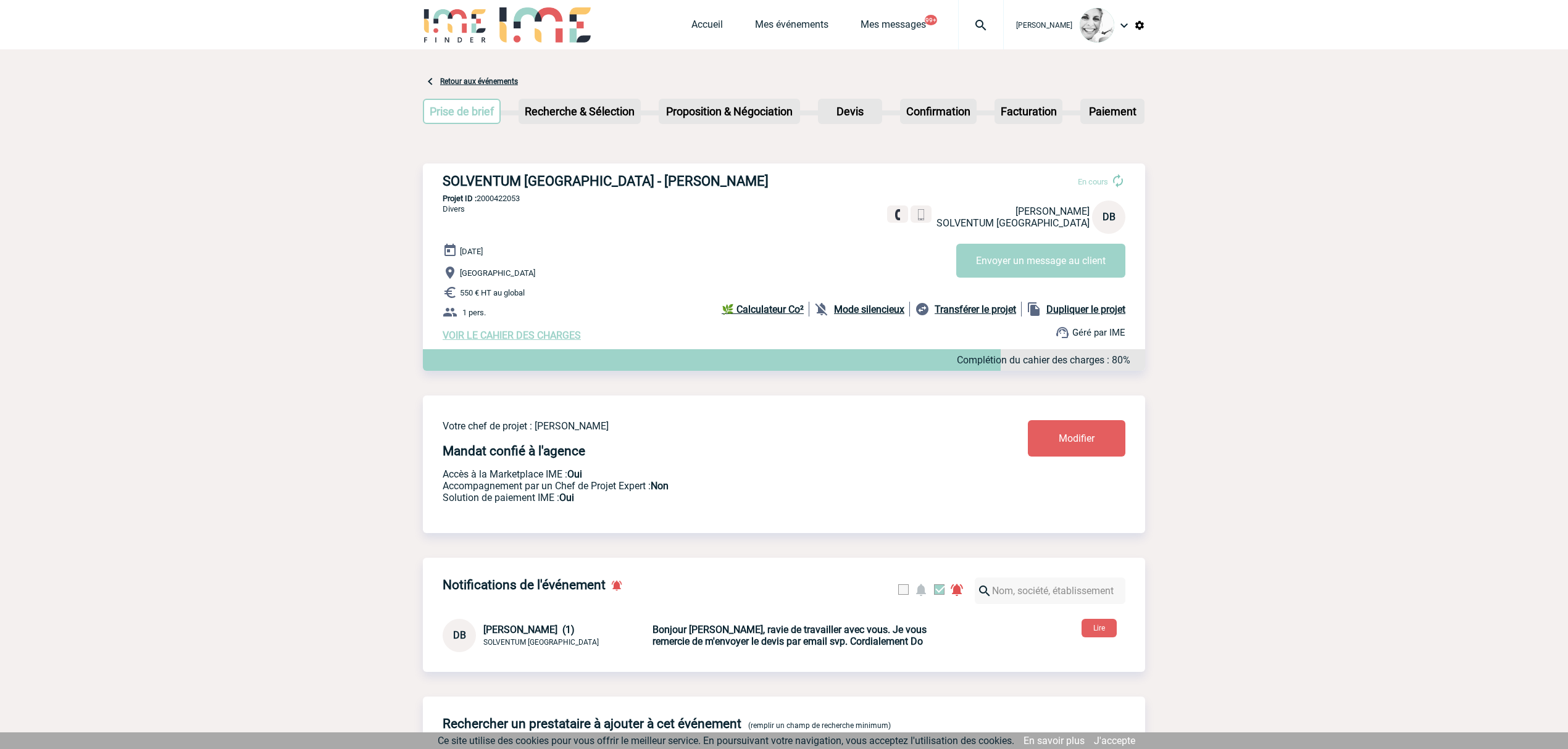
click at [507, 195] on p "Projet ID : 2000422053" at bounding box center [783, 198] width 722 height 9
copy p "2000422053"
